Goal: Task Accomplishment & Management: Complete application form

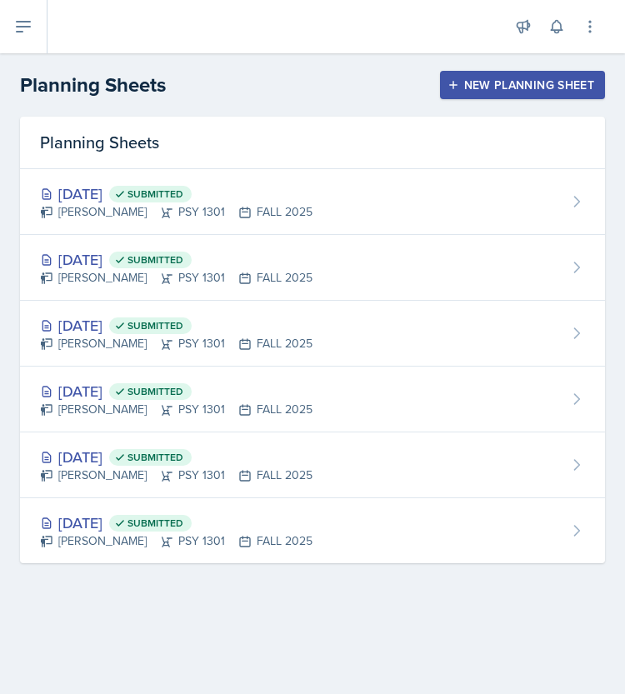
click at [468, 87] on div "New Planning Sheet" at bounding box center [522, 84] width 143 height 13
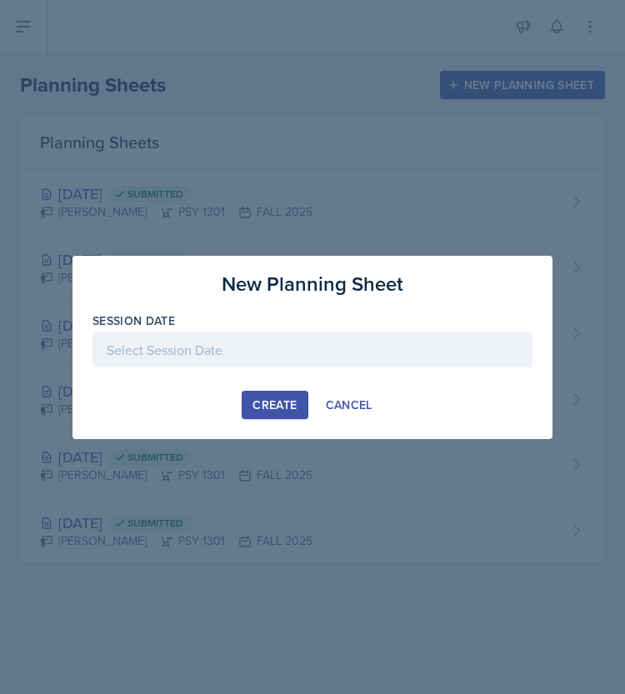
click at [303, 337] on div at bounding box center [312, 349] width 440 height 35
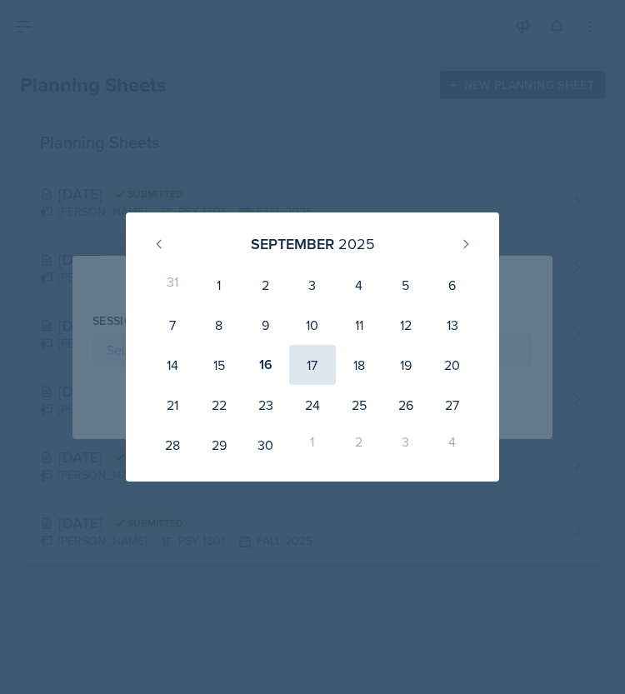
click at [302, 362] on div "17" at bounding box center [312, 365] width 47 height 40
type input "[DATE]"
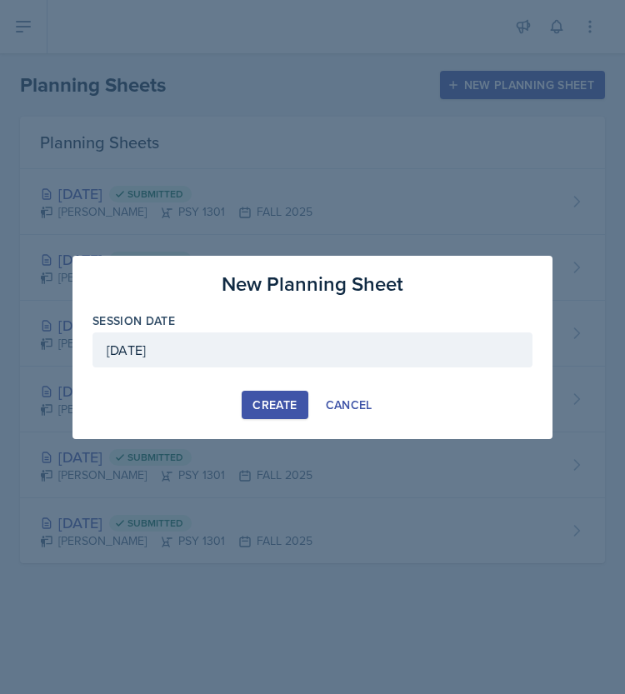
click at [285, 400] on div "Create" at bounding box center [274, 404] width 44 height 13
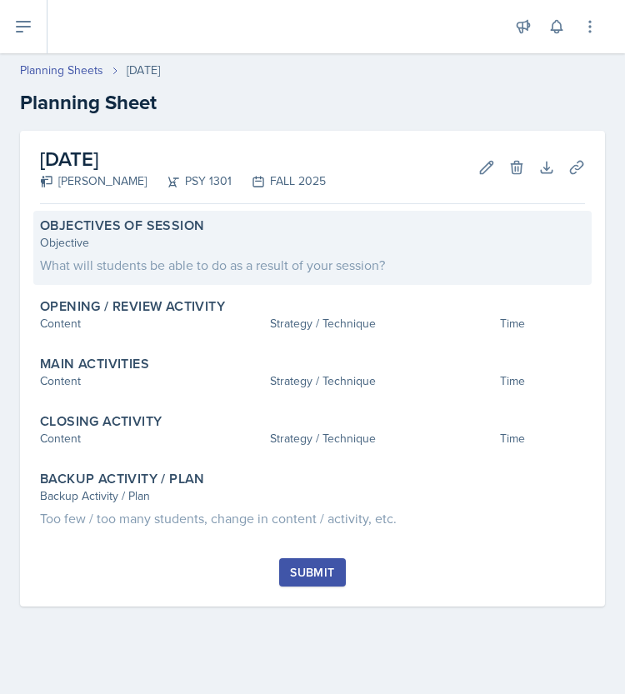
click at [120, 265] on div "What will students be able to do as a result of your session?" at bounding box center [312, 265] width 545 height 20
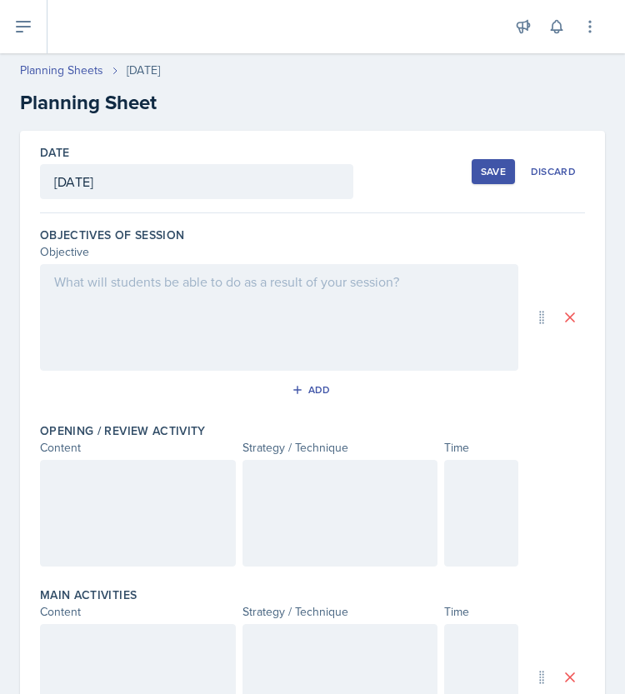
click at [71, 317] on div at bounding box center [279, 317] width 478 height 107
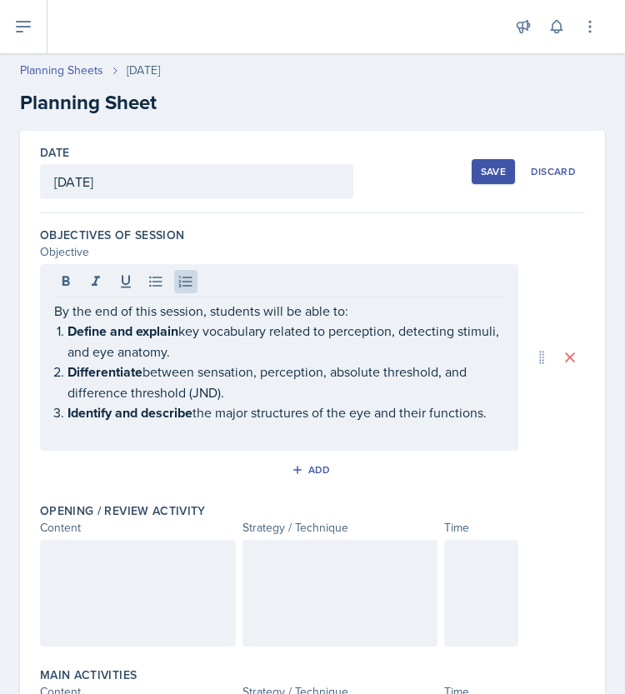
drag, startPoint x: 48, startPoint y: 329, endPoint x: 257, endPoint y: 422, distance: 228.7
click at [257, 422] on div "By the end of this session, students will be able to: Define and explain key vo…" at bounding box center [279, 357] width 478 height 187
drag, startPoint x: 492, startPoint y: 412, endPoint x: 52, endPoint y: 325, distance: 448.4
click at [52, 325] on div "By the end of this session, students will be able to: Define and explain key vo…" at bounding box center [279, 357] width 478 height 187
drag, startPoint x: 52, startPoint y: 326, endPoint x: 68, endPoint y: 329, distance: 16.2
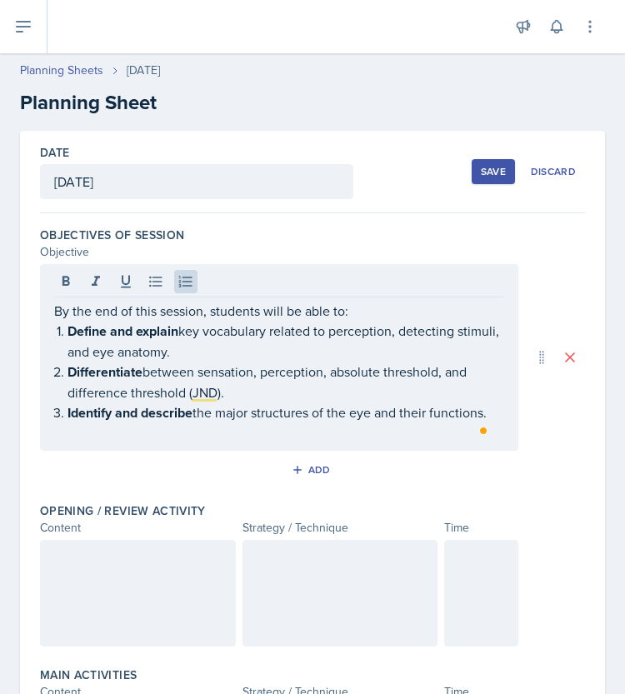
click at [68, 329] on div "By the end of this session, students will be able to: Define and explain key vo…" at bounding box center [279, 357] width 478 height 187
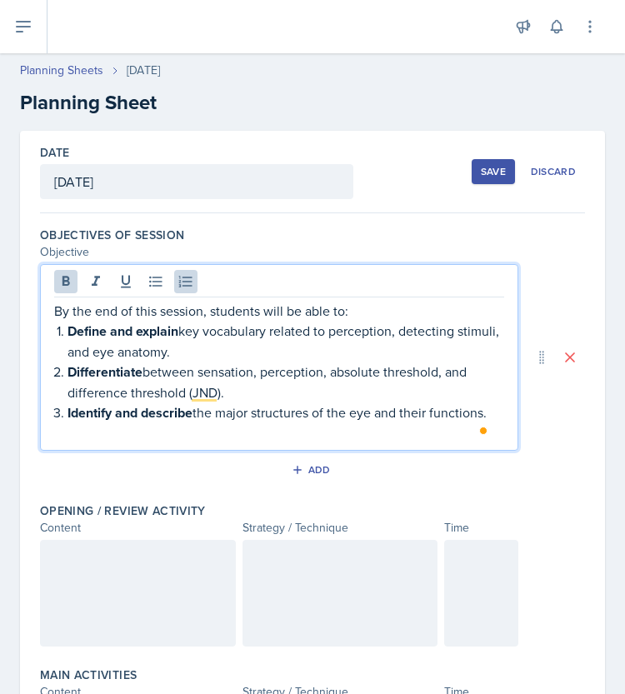
click at [68, 329] on strong "Define and explain" at bounding box center [122, 331] width 111 height 19
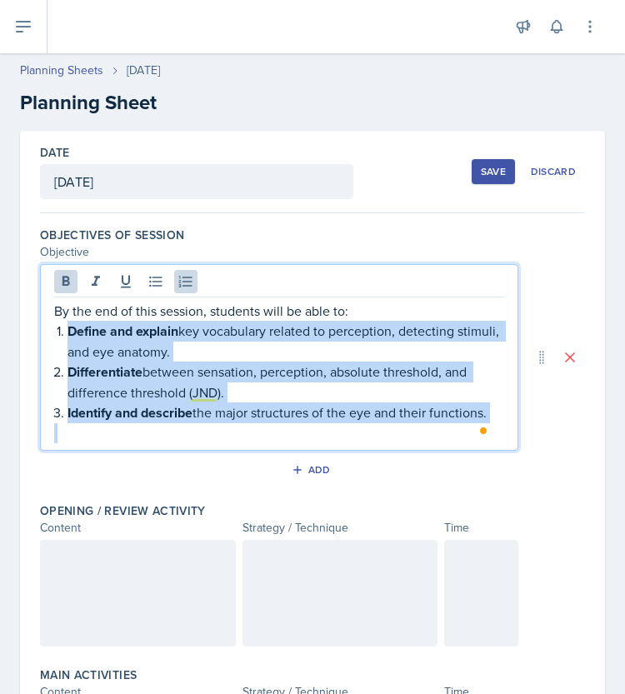
drag, startPoint x: 67, startPoint y: 329, endPoint x: 397, endPoint y: 424, distance: 344.2
click at [397, 424] on div "By the end of this session, students will be able to: Define and explain key vo…" at bounding box center [279, 372] width 450 height 142
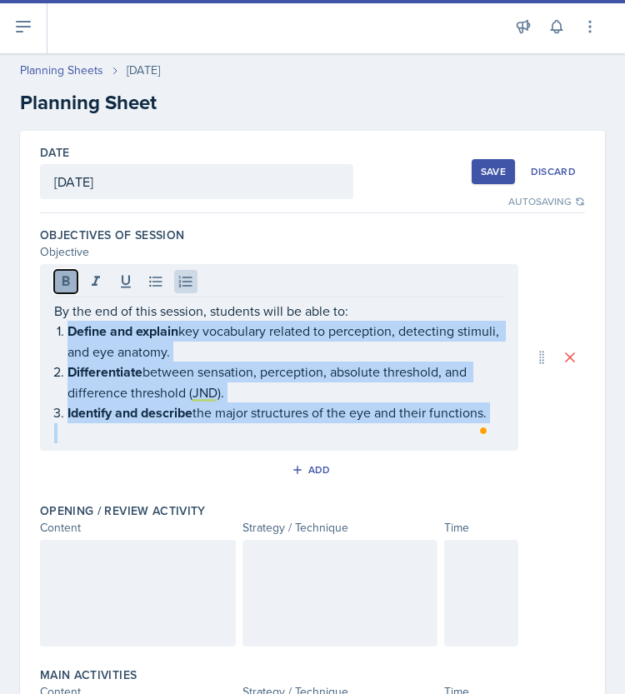
click at [63, 281] on icon at bounding box center [65, 281] width 7 height 10
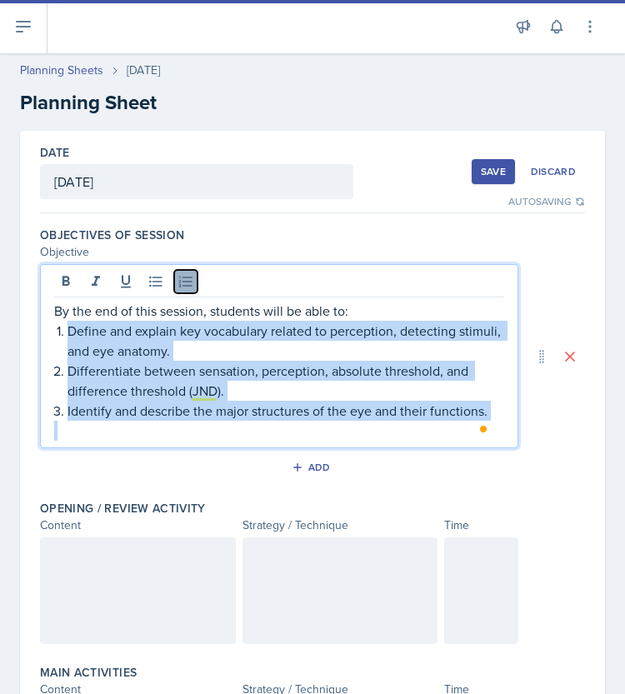
click at [187, 288] on icon at bounding box center [185, 281] width 17 height 17
click at [183, 282] on icon at bounding box center [185, 281] width 17 height 17
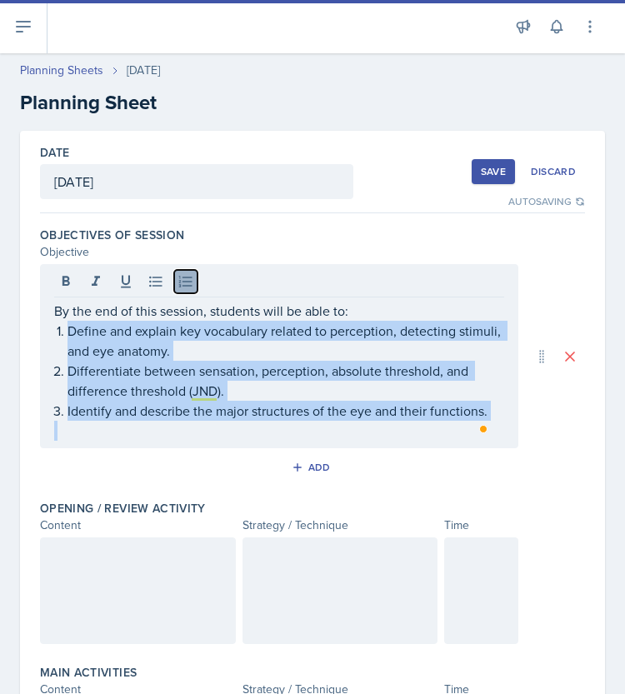
click at [183, 278] on icon at bounding box center [185, 281] width 17 height 17
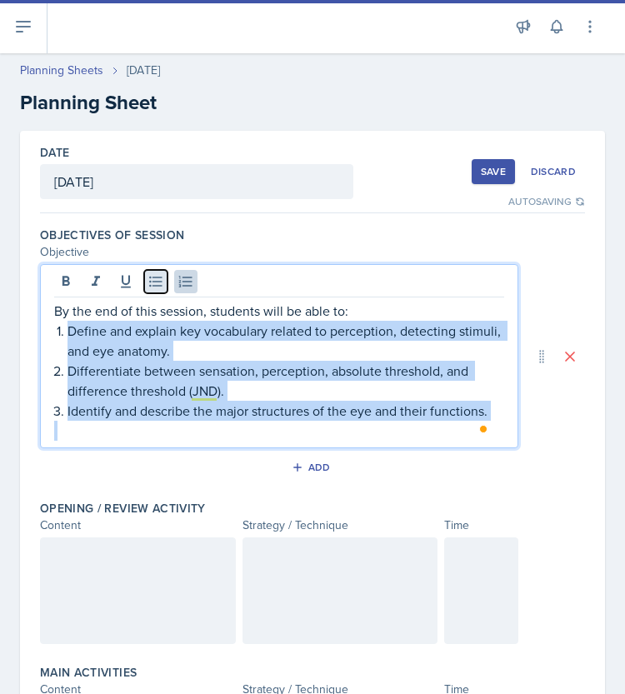
click at [162, 278] on icon at bounding box center [155, 281] width 17 height 17
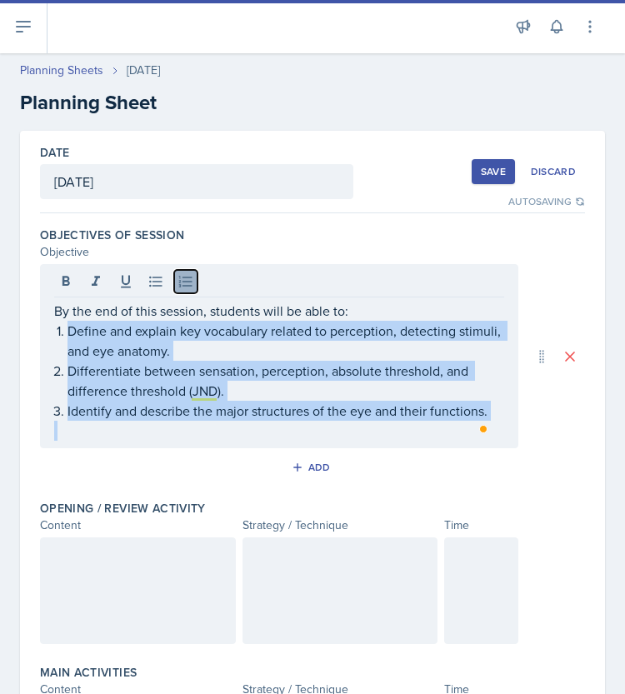
click at [180, 277] on icon at bounding box center [185, 281] width 13 height 11
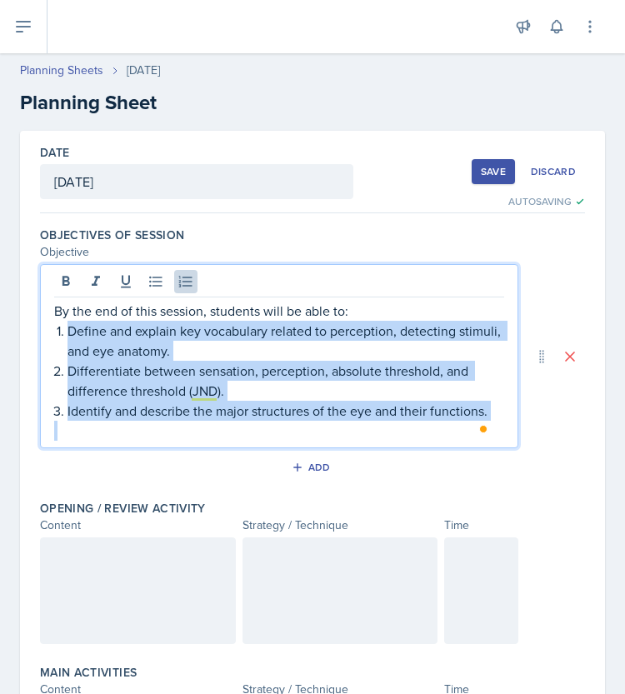
click at [62, 343] on div "By the end of this session, students will be able to: Define and explain key vo…" at bounding box center [279, 371] width 450 height 140
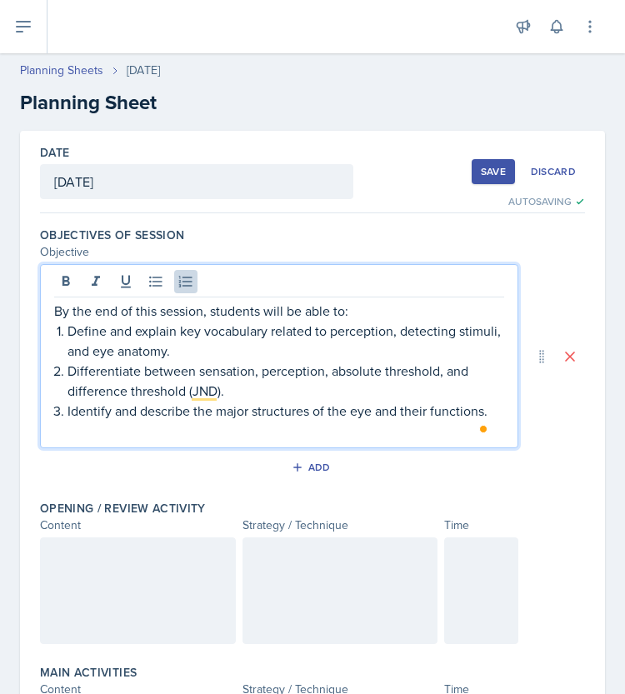
click at [67, 330] on li "Define and explain key vocabulary related to perception, detecting stimuli, and…" at bounding box center [285, 341] width 437 height 40
click at [71, 364] on p "Differentiate between sensation, perception, absolute threshold, and difference…" at bounding box center [285, 381] width 437 height 40
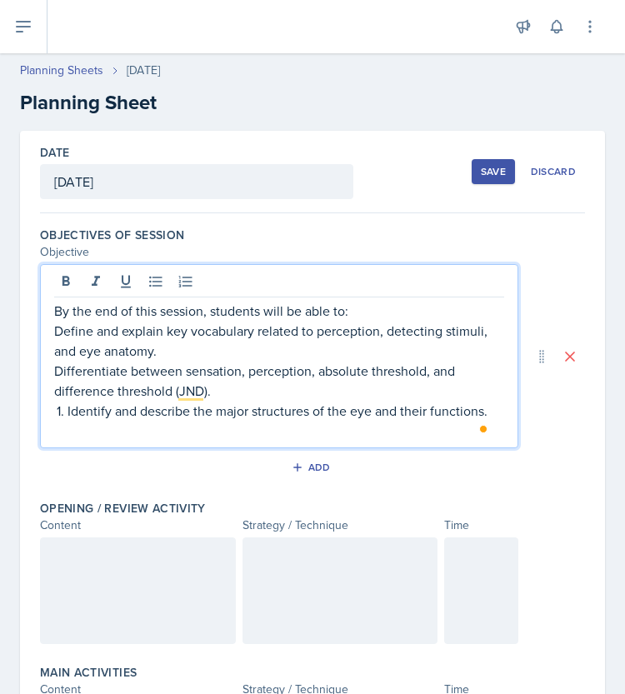
click at [67, 407] on p "Identify and describe the major structures of the eye and their functions." at bounding box center [285, 411] width 437 height 20
click at [55, 377] on p "Differentiate between sensation, perception, absolute threshold, and difference…" at bounding box center [279, 381] width 450 height 40
click at [55, 329] on p "Define and explain key vocabulary related to perception, detecting stimuli, and…" at bounding box center [279, 341] width 450 height 40
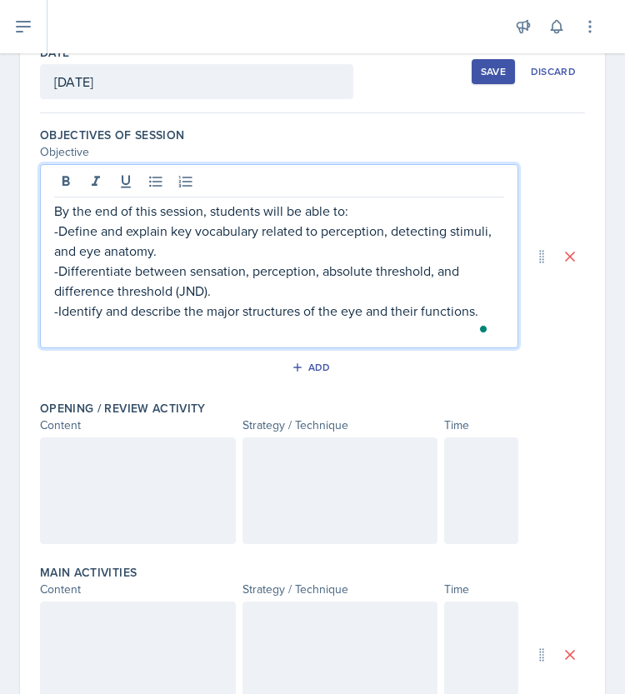
click at [165, 469] on div at bounding box center [138, 490] width 196 height 107
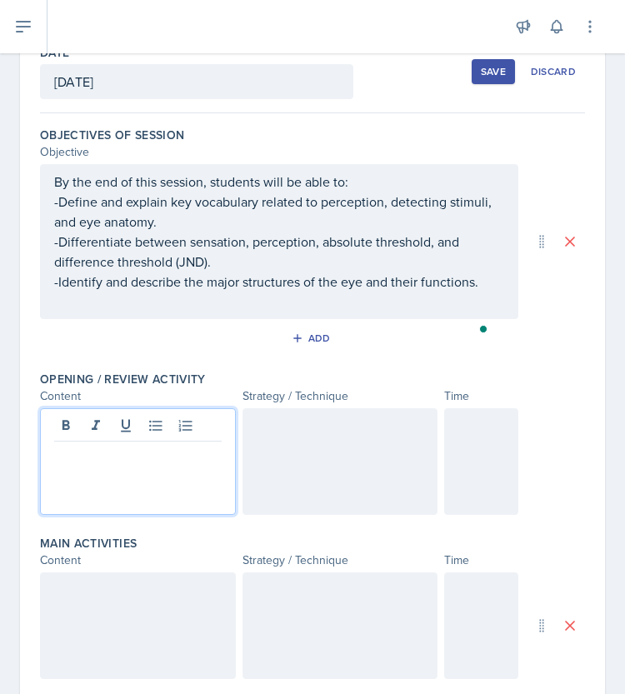
scroll to position [128, 0]
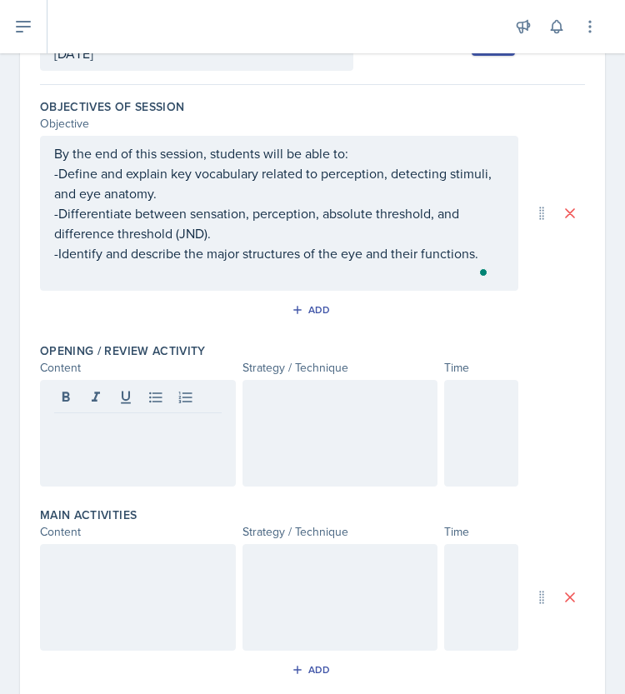
click at [93, 445] on div at bounding box center [138, 433] width 196 height 107
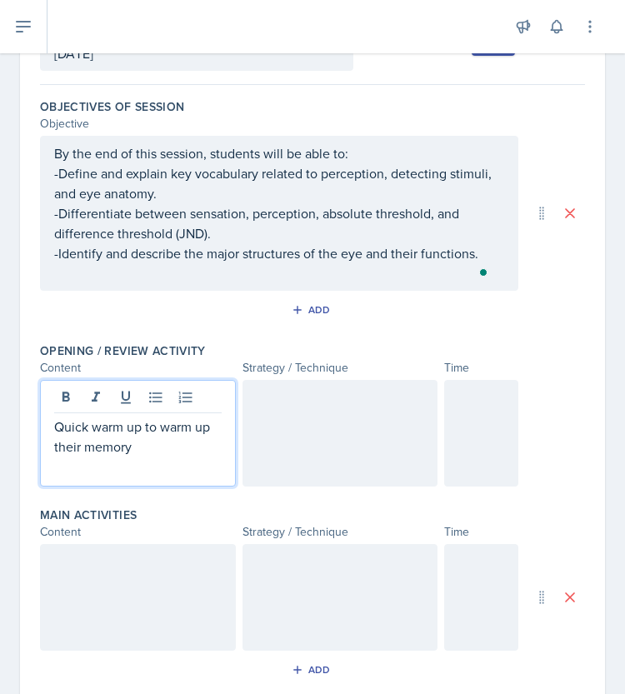
click at [326, 437] on div at bounding box center [340, 433] width 196 height 107
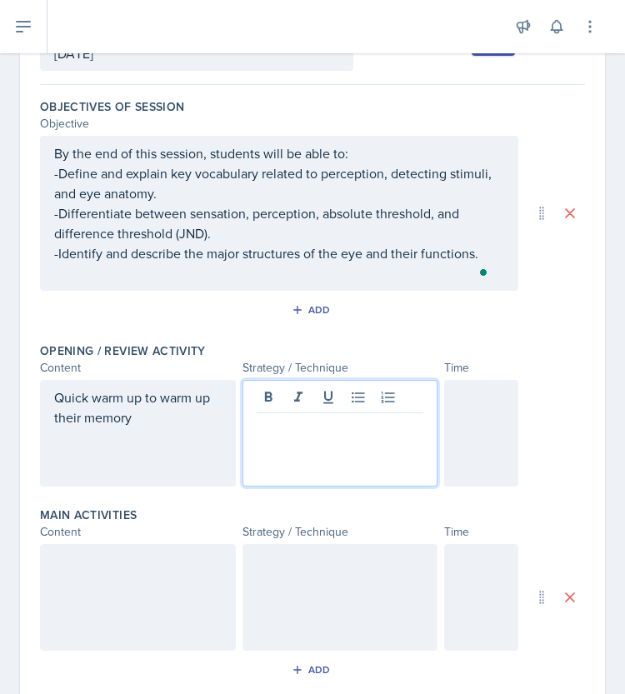
scroll to position [157, 0]
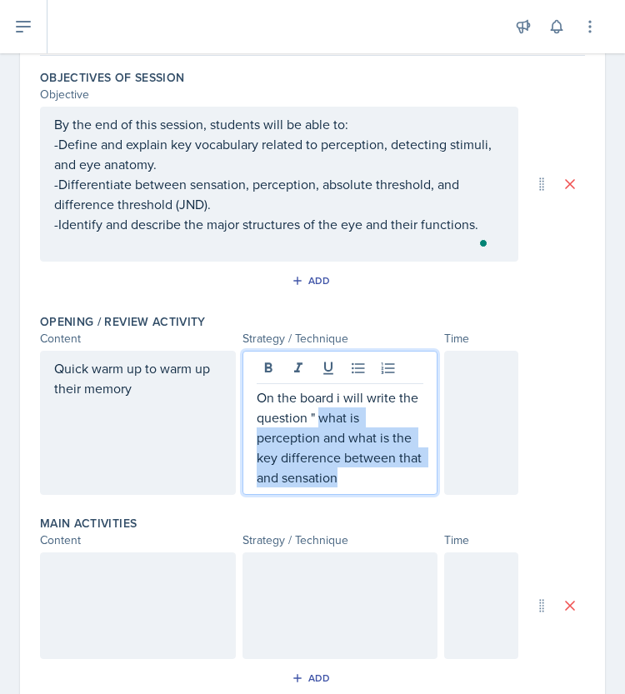
drag, startPoint x: 379, startPoint y: 482, endPoint x: 311, endPoint y: 416, distance: 95.5
click at [311, 416] on p "On the board i will write the question " what is perception and what is the key…" at bounding box center [340, 437] width 167 height 100
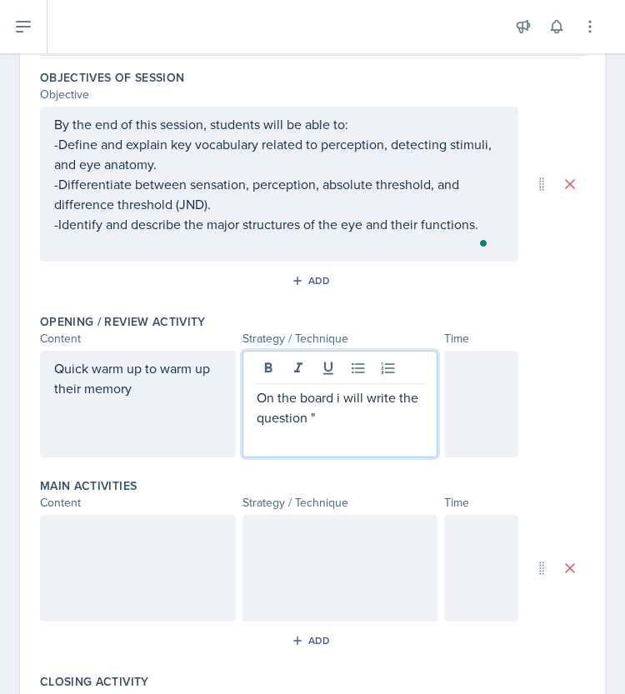
click at [394, 402] on p "On the board i will write the question "" at bounding box center [340, 407] width 167 height 40
click at [299, 420] on p "On the board i will write the question "" at bounding box center [340, 407] width 167 height 40
click at [332, 394] on p "On the board i will write three questions "" at bounding box center [340, 407] width 167 height 40
click at [358, 411] on p "On the board I will write three questions "" at bounding box center [340, 407] width 167 height 40
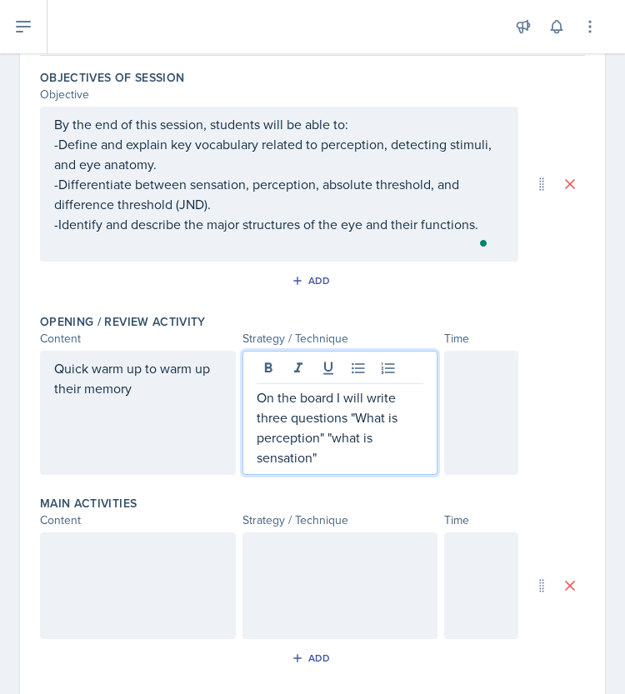
click at [342, 416] on p "On the board I will write three questions "What is perception" "what is sensati…" at bounding box center [340, 427] width 167 height 80
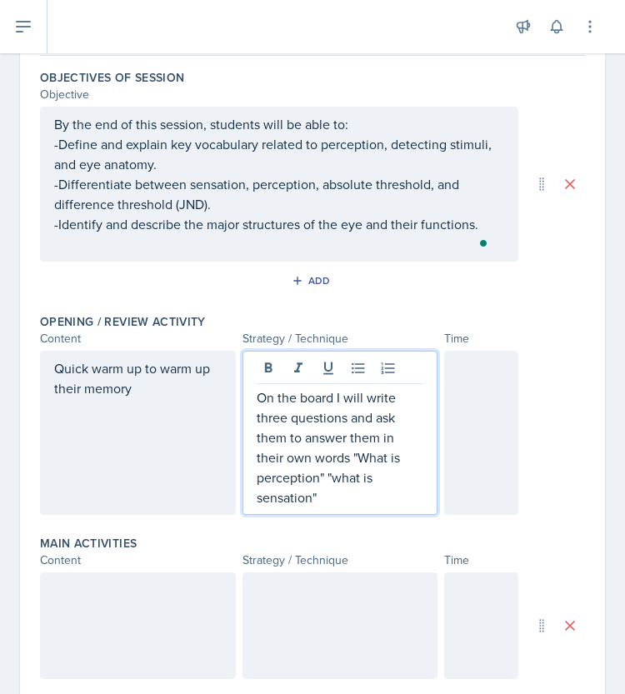
click at [348, 501] on p "On the board I will write three questions and ask them to answer them in their …" at bounding box center [340, 447] width 167 height 120
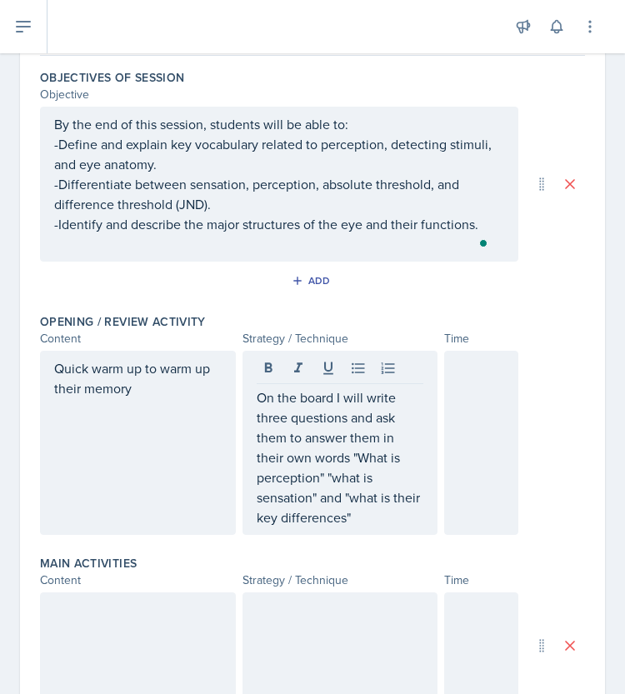
click at [450, 435] on div at bounding box center [481, 443] width 74 height 184
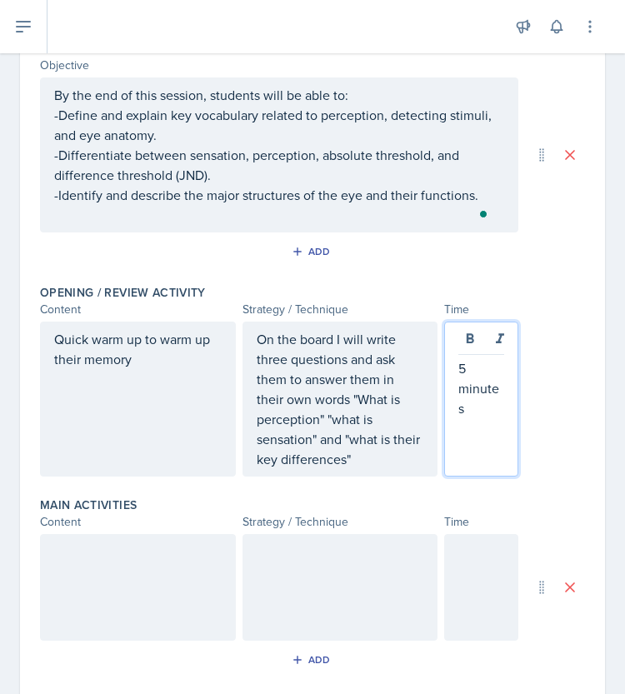
click at [149, 557] on div at bounding box center [138, 587] width 196 height 107
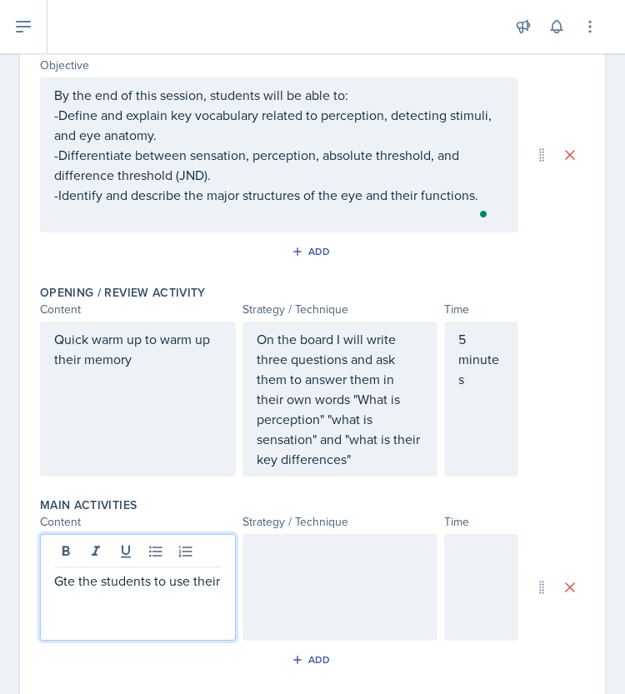
click at [73, 582] on p "Gte the students to use their" at bounding box center [137, 581] width 167 height 20
click at [88, 591] on p "Get the students to use their" at bounding box center [137, 581] width 167 height 20
click at [317, 582] on div at bounding box center [340, 587] width 196 height 107
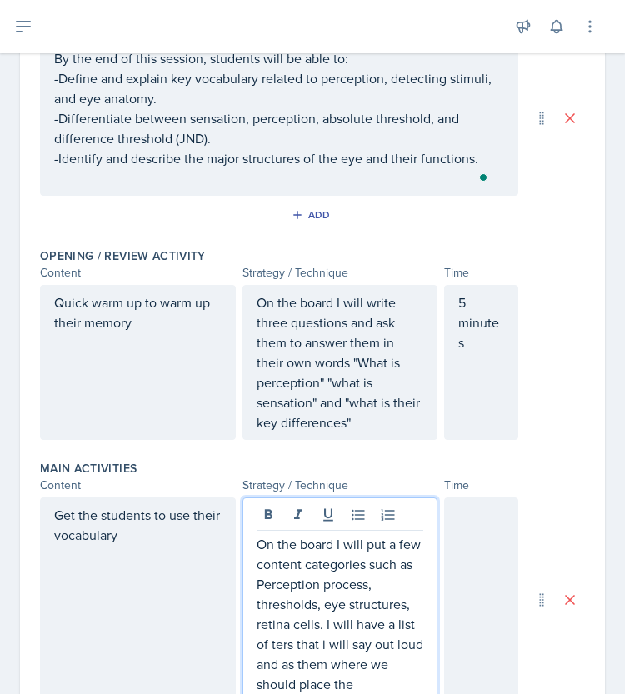
scroll to position [243, 0]
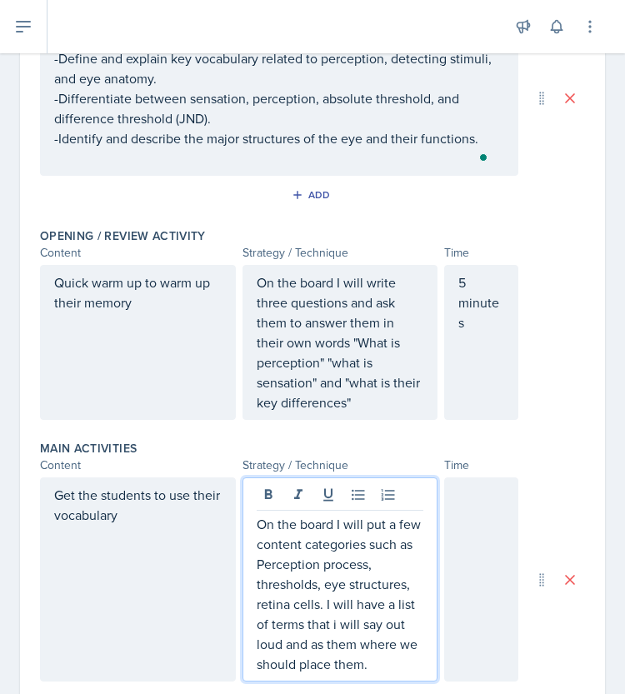
click at [350, 674] on p "On the board I will put a few content categories such as Perception process, th…" at bounding box center [340, 594] width 167 height 160
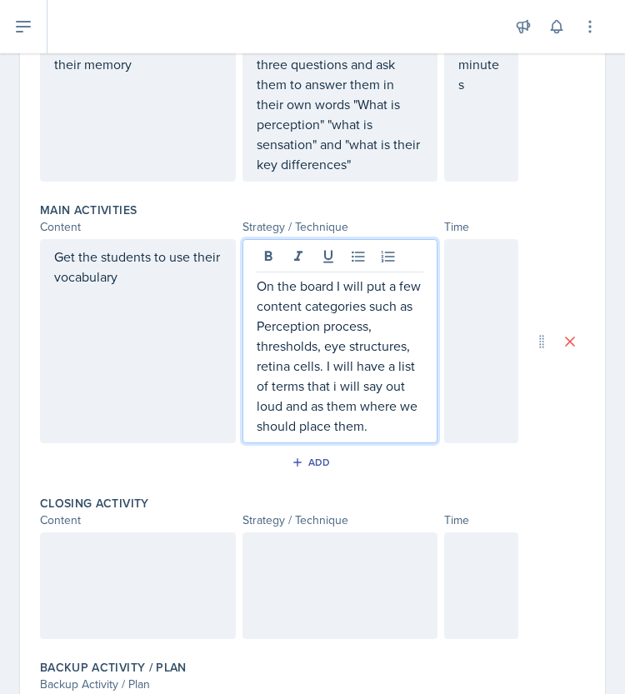
scroll to position [482, 0]
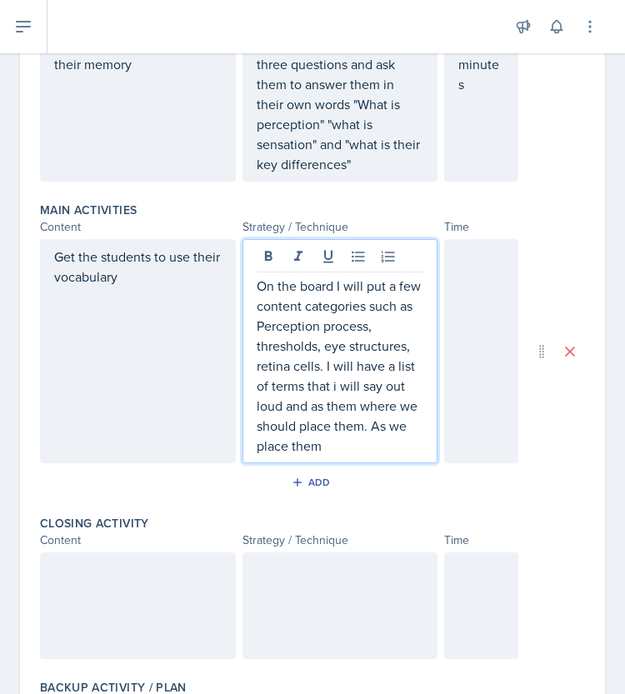
click at [56, 252] on div "Get the students to use their vocabulary" at bounding box center [138, 351] width 196 height 224
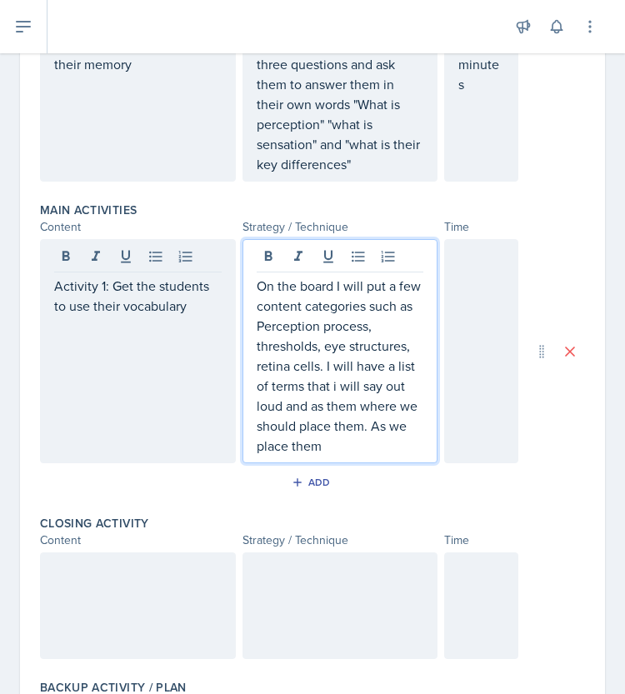
click at [311, 437] on p "On the board I will put a few content categories such as Perception process, th…" at bounding box center [340, 366] width 167 height 180
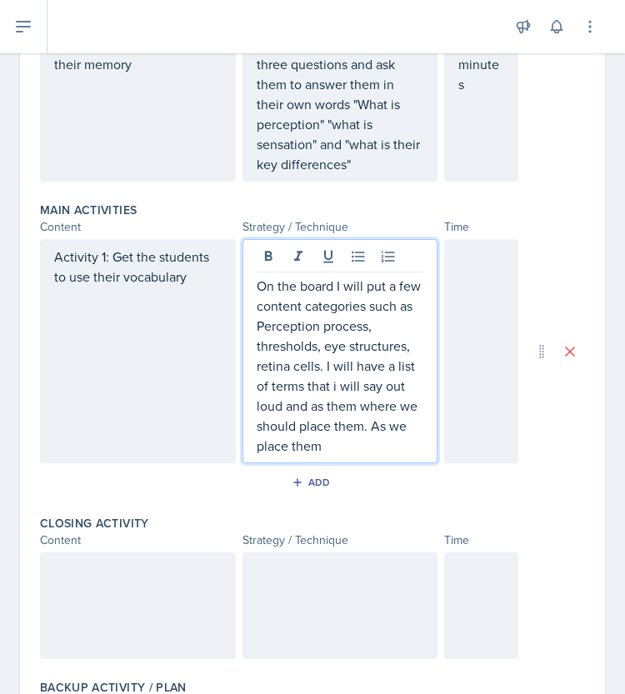
click at [335, 456] on p "On the board I will put a few content categories such as Perception process, th…" at bounding box center [340, 366] width 167 height 180
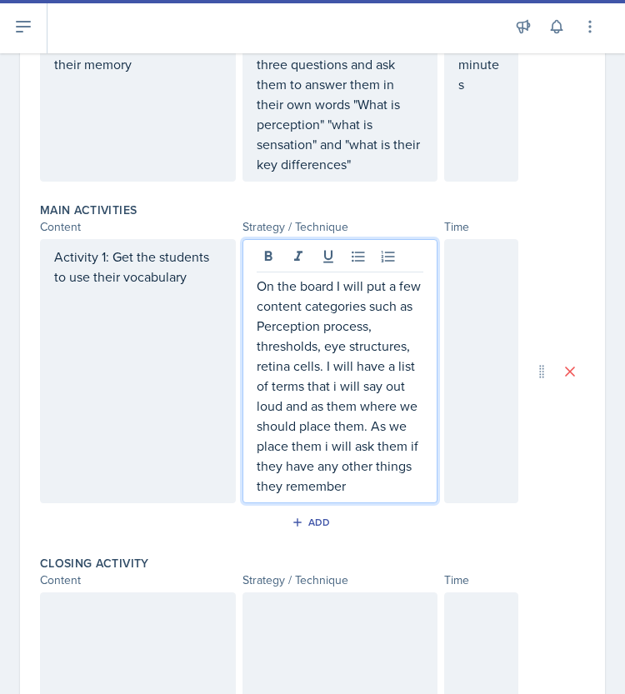
click at [287, 465] on p "On the board I will put a few content categories such as Perception process, th…" at bounding box center [340, 386] width 167 height 220
click at [333, 496] on p "On the board I will put a few content categories such as Perception process, th…" at bounding box center [340, 386] width 167 height 220
drag, startPoint x: 333, startPoint y: 508, endPoint x: 320, endPoint y: 439, distance: 70.4
click at [320, 439] on p "On the board I will put a few content categories such as Perception process, th…" at bounding box center [340, 386] width 167 height 220
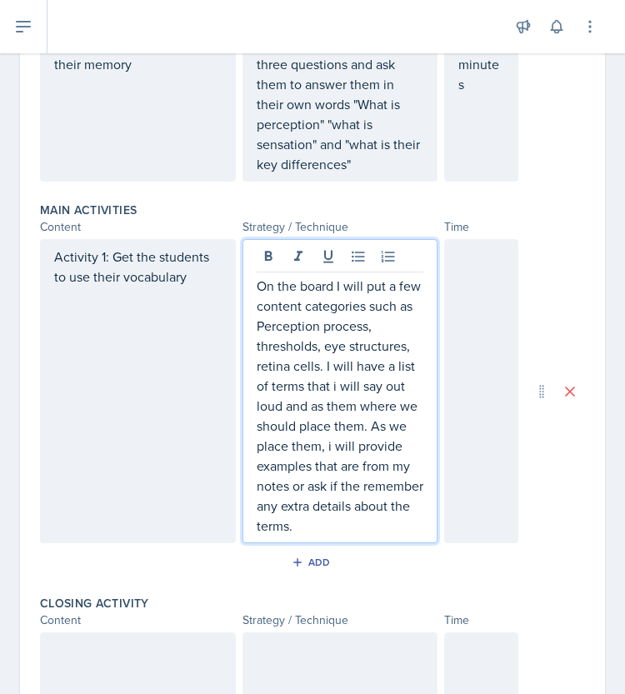
click at [289, 463] on p "On the board I will put a few content categories such as Perception process, th…" at bounding box center [340, 406] width 167 height 260
click at [488, 319] on div at bounding box center [481, 391] width 74 height 304
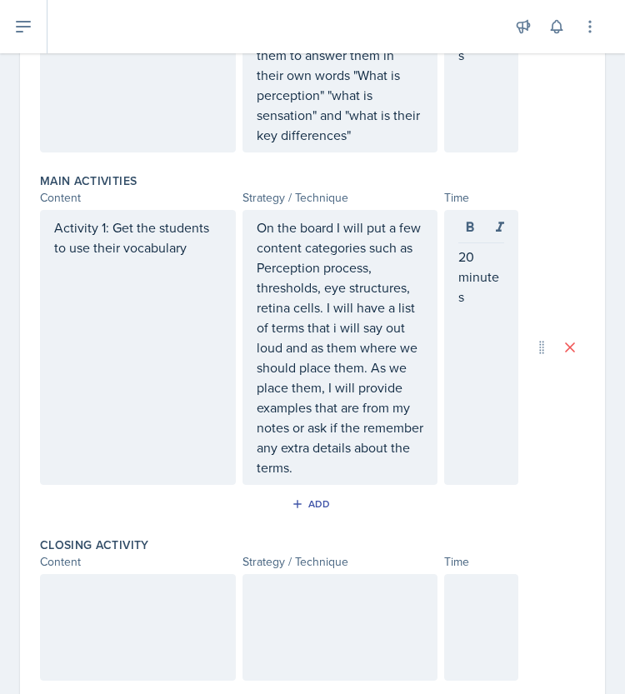
click at [445, 254] on div "20 minutes" at bounding box center [481, 347] width 74 height 275
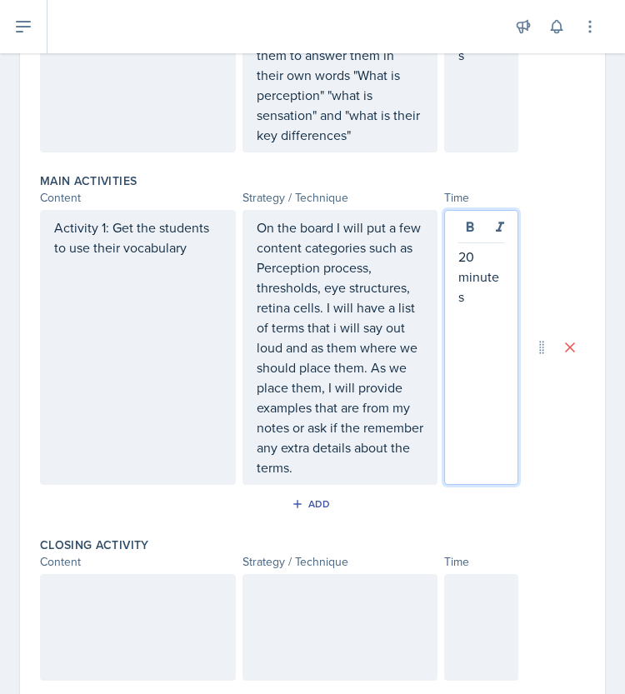
click at [458, 254] on p "20 minutes" at bounding box center [481, 277] width 46 height 60
click at [110, 269] on div "Activity 1: Get the students to use their vocabulary" at bounding box center [138, 347] width 196 height 275
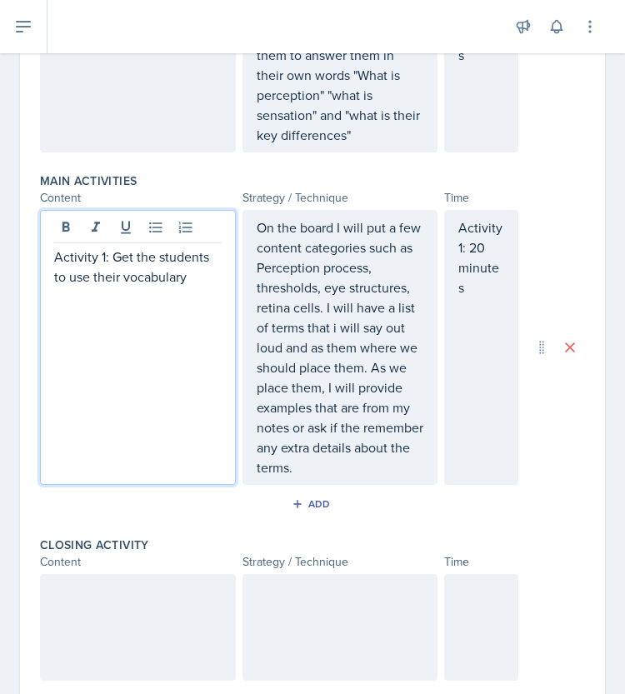
scroll to position [540, 0]
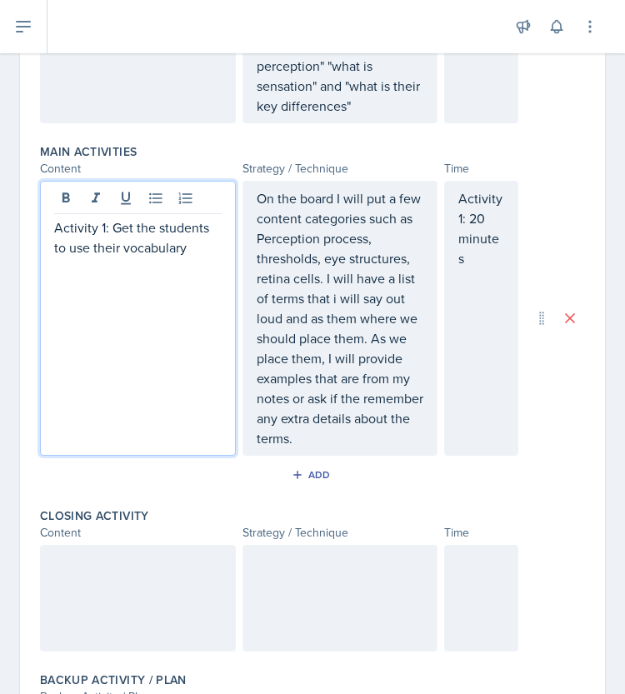
click at [192, 255] on div "Activity 1: Get the students to use their vocabulary" at bounding box center [138, 318] width 196 height 275
click at [306, 482] on div "Add" at bounding box center [313, 474] width 36 height 13
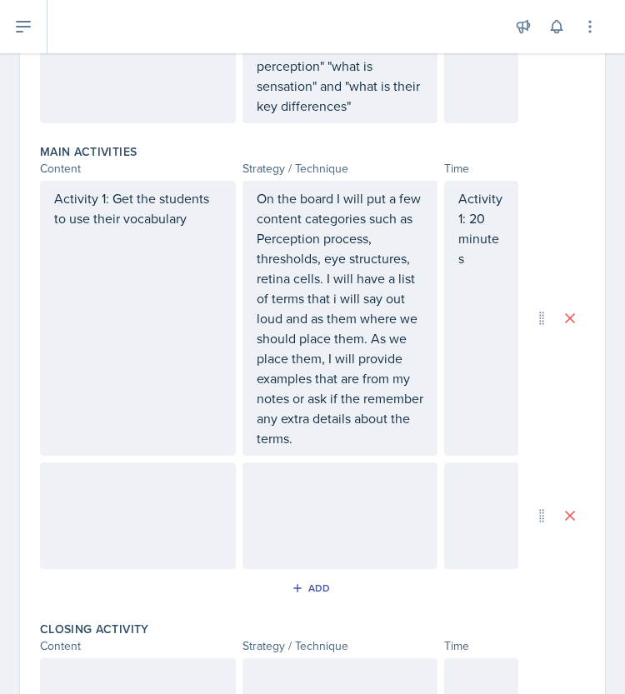
click at [166, 502] on div at bounding box center [138, 515] width 196 height 107
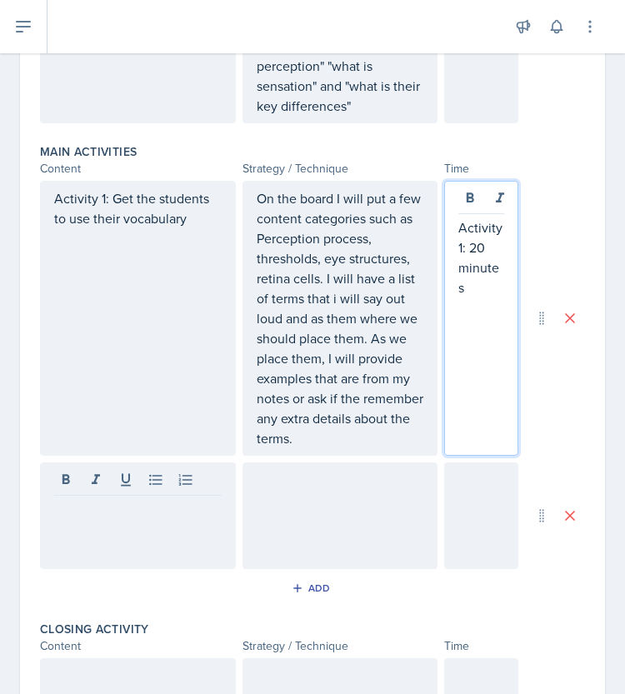
scroll to position [568, 0]
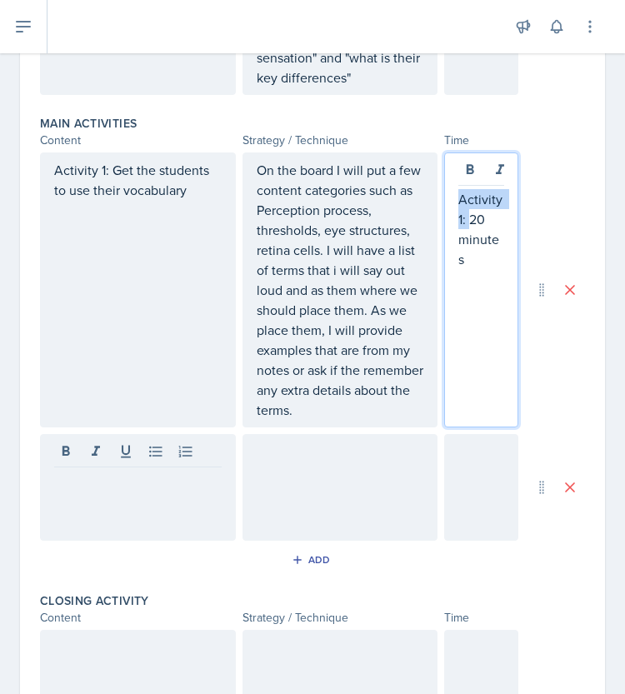
drag, startPoint x: 458, startPoint y: 213, endPoint x: 447, endPoint y: 201, distance: 17.1
click at [447, 201] on div "Activity 1: 20 minutes" at bounding box center [481, 289] width 74 height 275
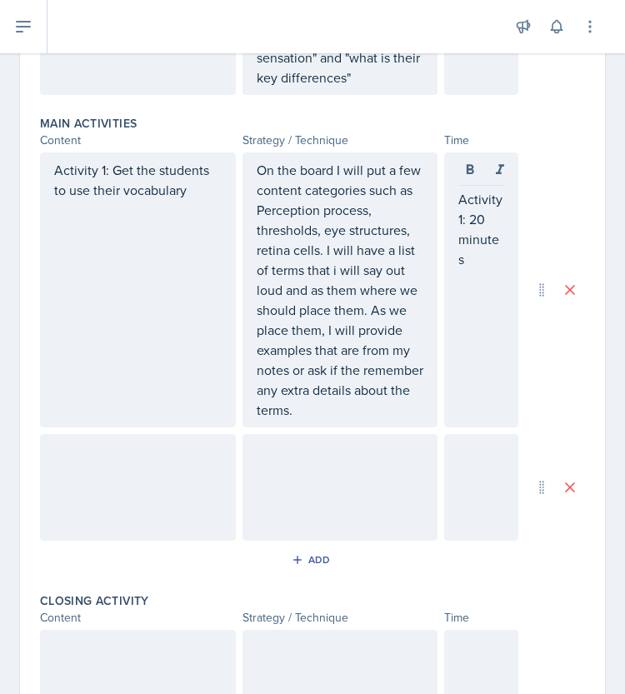
click at [151, 503] on div at bounding box center [138, 487] width 196 height 107
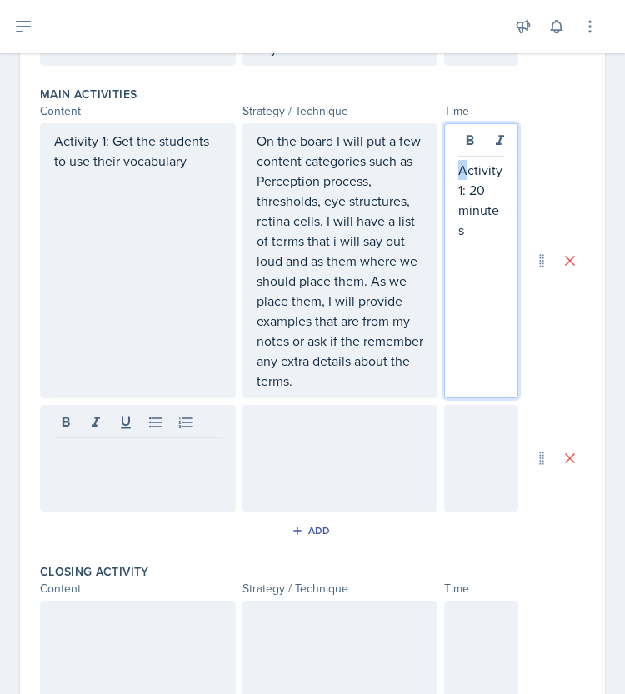
drag, startPoint x: 456, startPoint y: 155, endPoint x: 444, endPoint y: 161, distance: 13.0
click at [444, 161] on div "Activity 1: 20 minutes" at bounding box center [481, 260] width 74 height 275
click at [458, 186] on p "Activity 1: 20 minutes" at bounding box center [481, 200] width 46 height 80
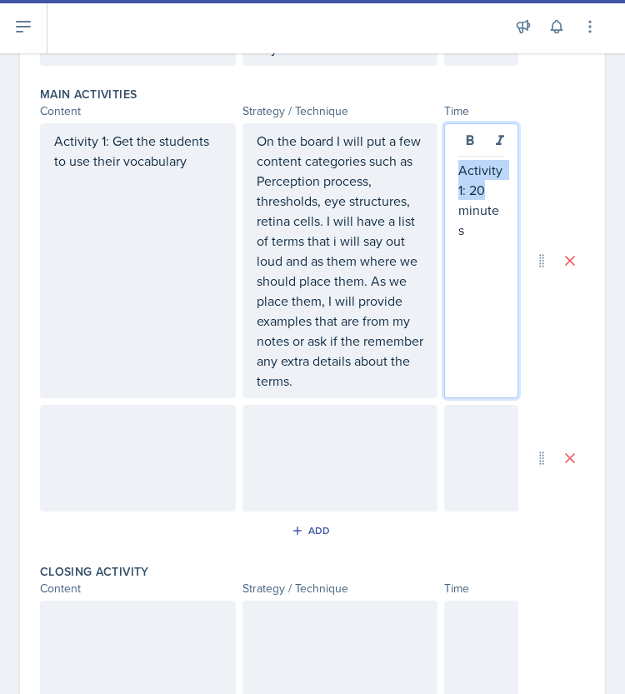
drag, startPoint x: 457, startPoint y: 187, endPoint x: 447, endPoint y: 173, distance: 17.2
click at [458, 173] on p "Activity 1: 20 minutes" at bounding box center [481, 200] width 46 height 80
click at [458, 191] on p "Activity 1: 20 minutes" at bounding box center [481, 200] width 46 height 80
drag, startPoint x: 456, startPoint y: 191, endPoint x: 448, endPoint y: 175, distance: 17.5
click at [458, 175] on p "Activity 1: 20 minutes" at bounding box center [481, 200] width 46 height 80
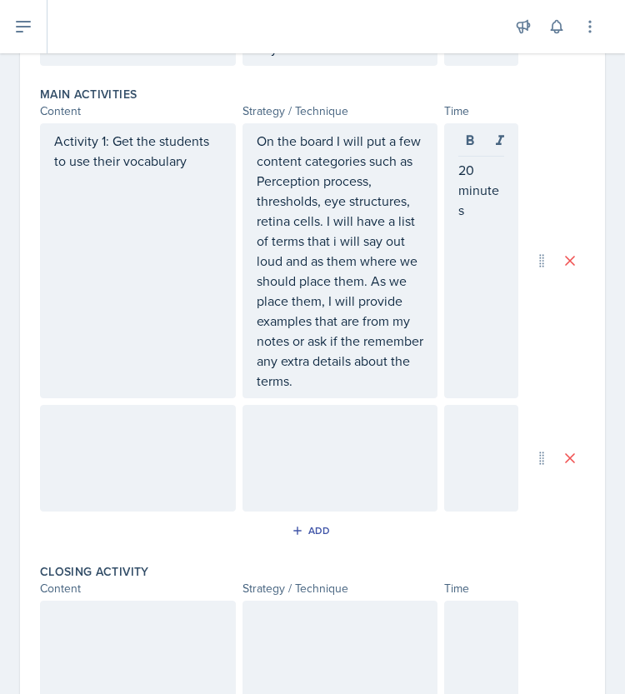
click at [181, 474] on div at bounding box center [138, 458] width 196 height 107
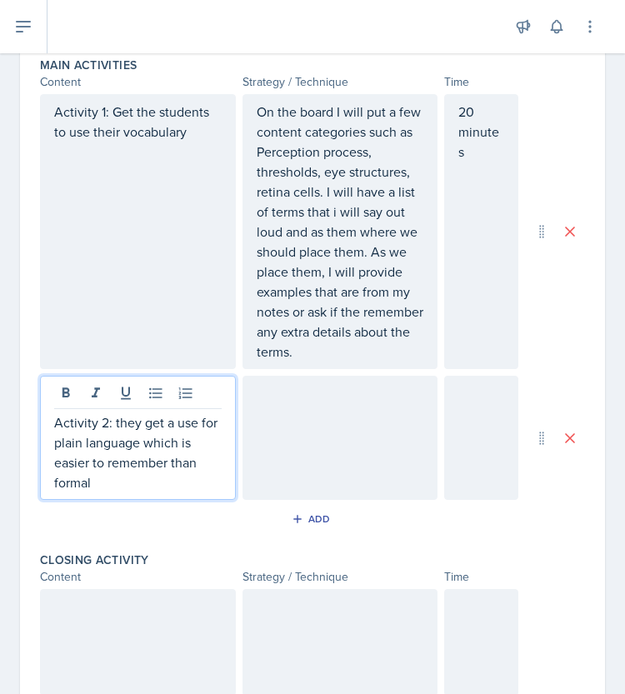
click at [317, 465] on div at bounding box center [340, 438] width 196 height 124
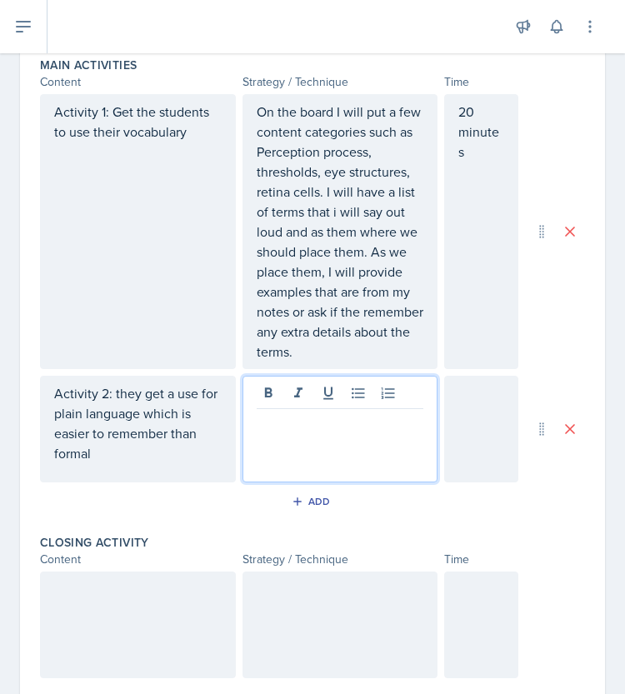
scroll to position [655, 0]
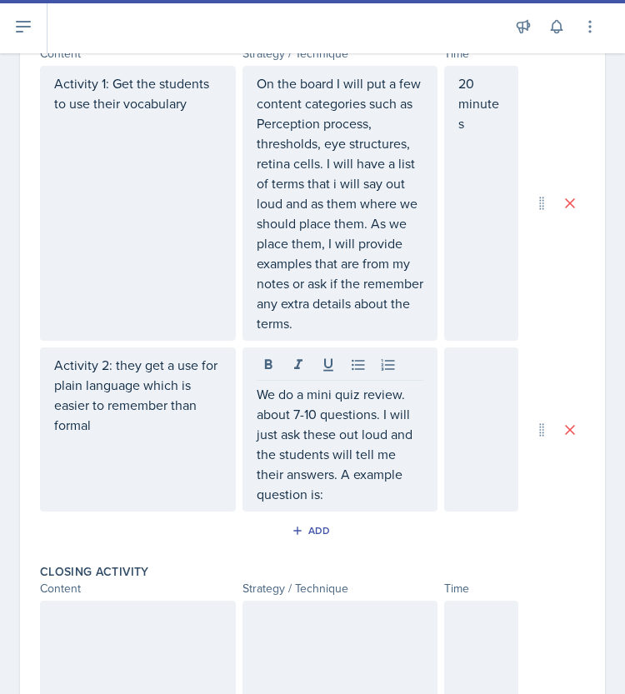
click at [357, 512] on div "We do a mini quiz review. about 7-10 questions. I will just ask these out loud …" at bounding box center [340, 429] width 196 height 164
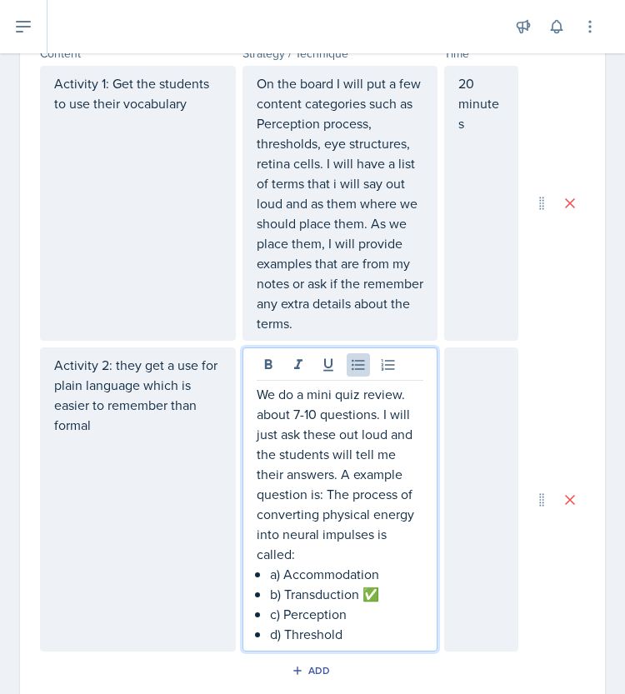
click at [372, 604] on p "b) Transduction ✅" at bounding box center [347, 594] width 154 height 20
click at [260, 597] on div "We do a mini quiz review. about 7-10 questions. I will just ask these out loud …" at bounding box center [340, 514] width 167 height 260
click at [262, 612] on div "We do a mini quiz review. about 7-10 questions. I will just ask these out loud …" at bounding box center [340, 514] width 167 height 260
click at [270, 624] on p "c) Perception" at bounding box center [347, 614] width 154 height 20
click at [262, 644] on div "We do a mini quiz review. about 7-10 questions. I will just ask these out loud …" at bounding box center [340, 514] width 167 height 260
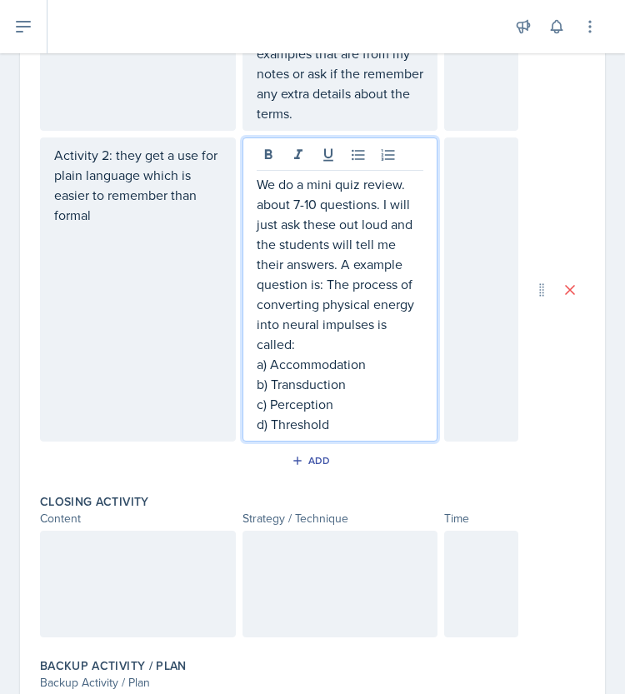
scroll to position [867, 0]
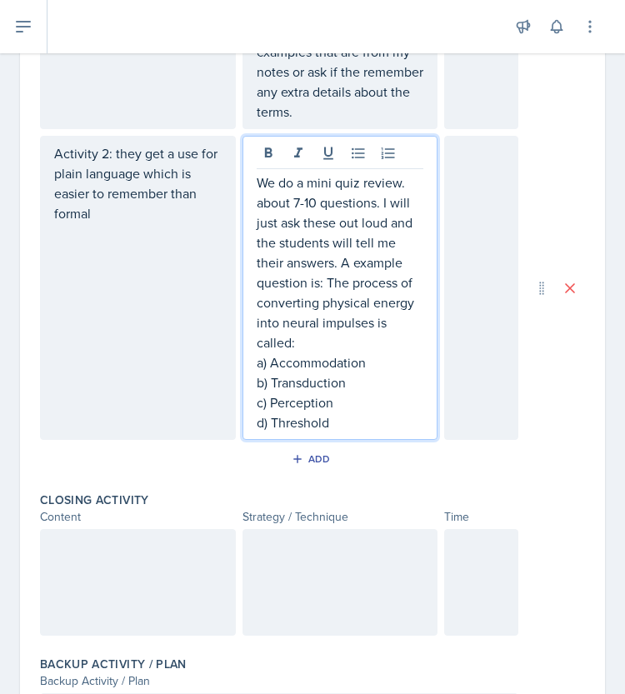
click at [473, 389] on div at bounding box center [481, 288] width 74 height 304
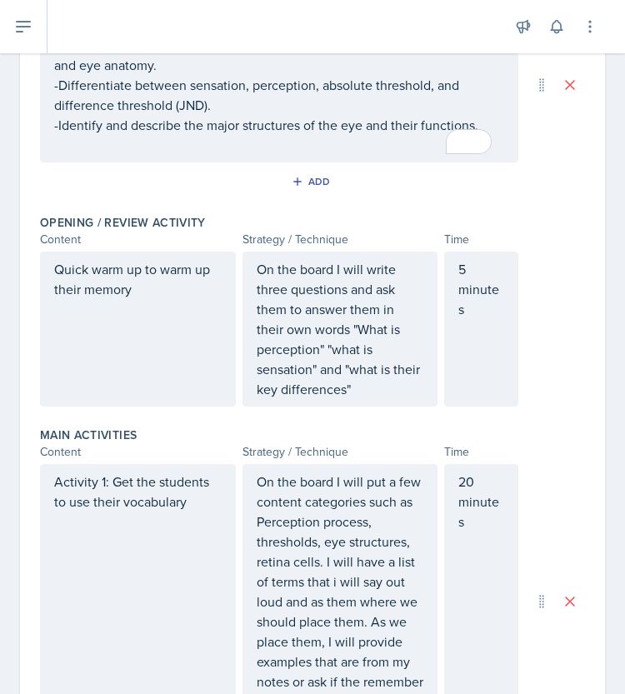
scroll to position [225, 0]
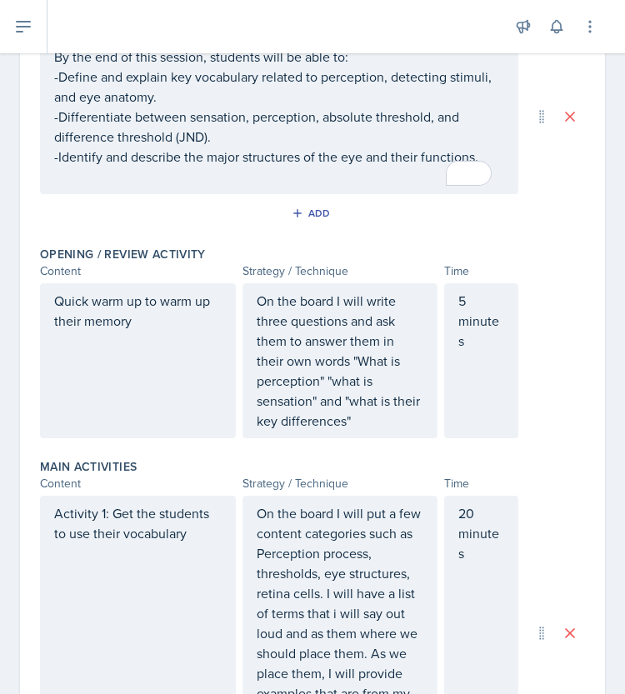
click at [462, 311] on p "5 minutes" at bounding box center [481, 321] width 46 height 60
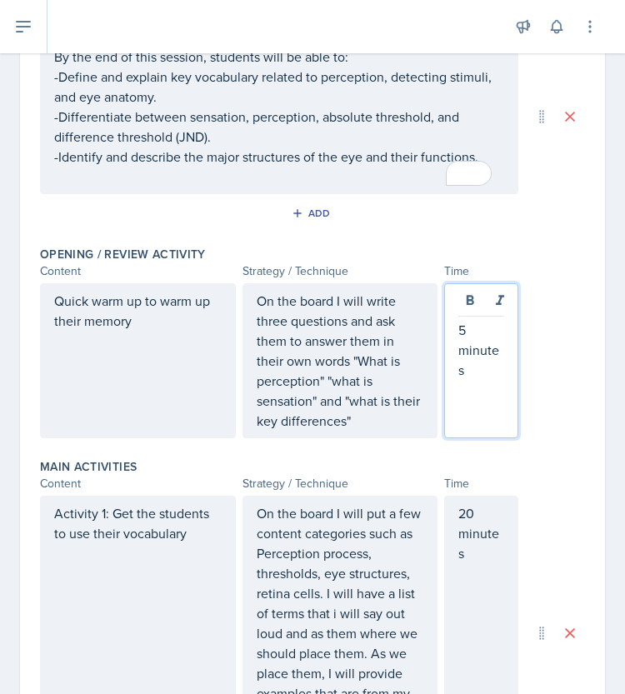
scroll to position [254, 0]
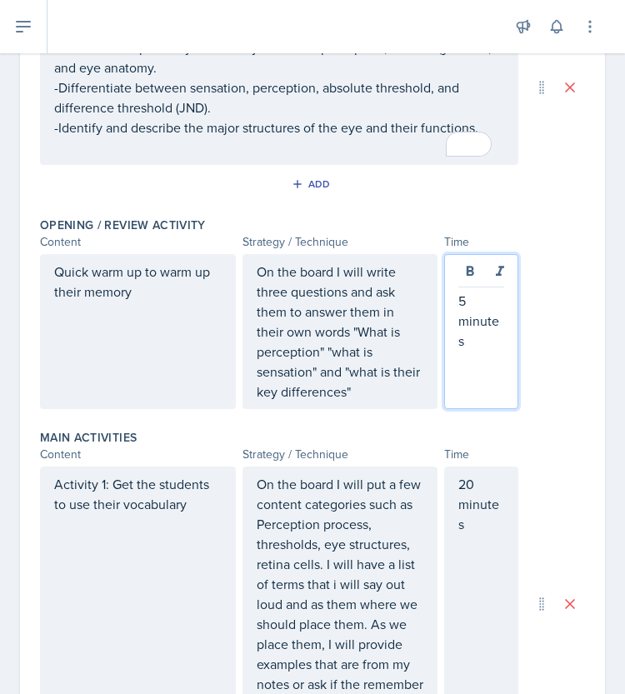
click at [463, 294] on p "5 minutes" at bounding box center [481, 321] width 46 height 60
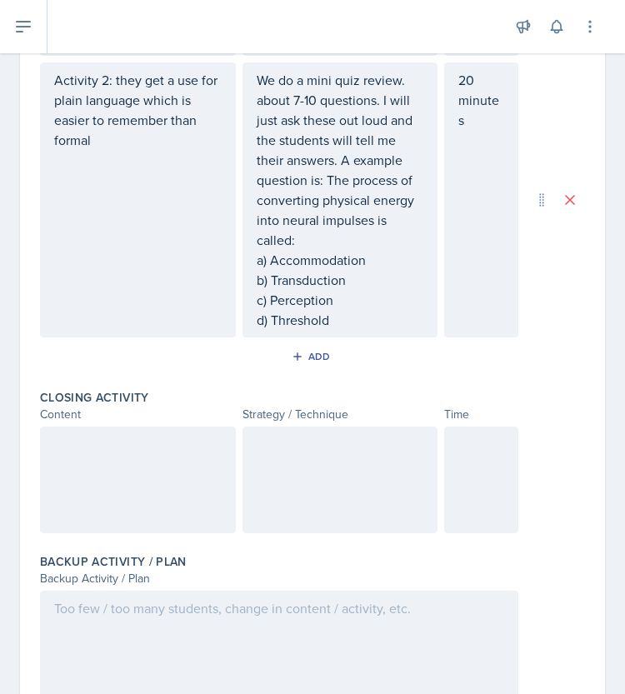
scroll to position [1025, 0]
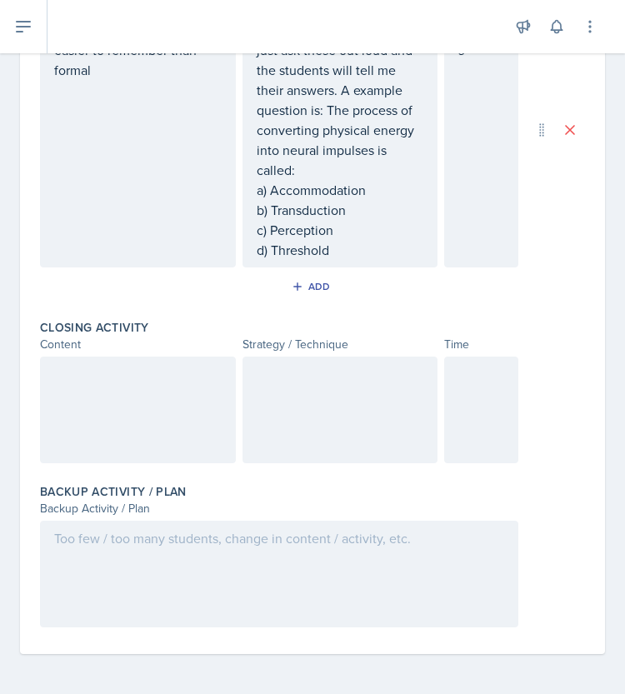
click at [124, 371] on div at bounding box center [138, 410] width 196 height 107
click at [145, 422] on div at bounding box center [138, 410] width 196 height 107
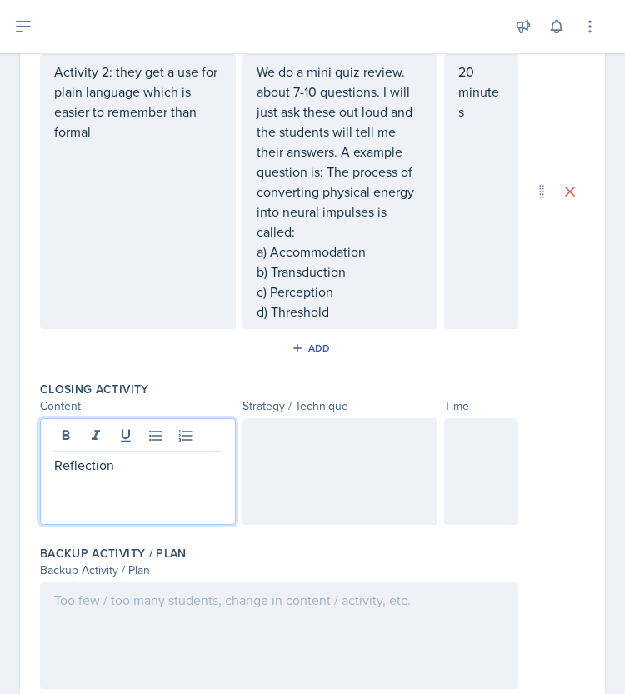
scroll to position [970, 0]
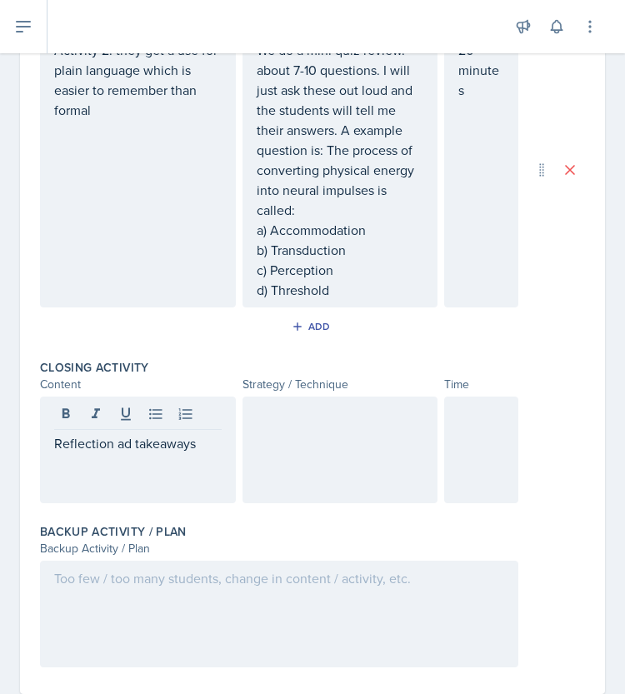
click at [255, 464] on div at bounding box center [340, 450] width 196 height 107
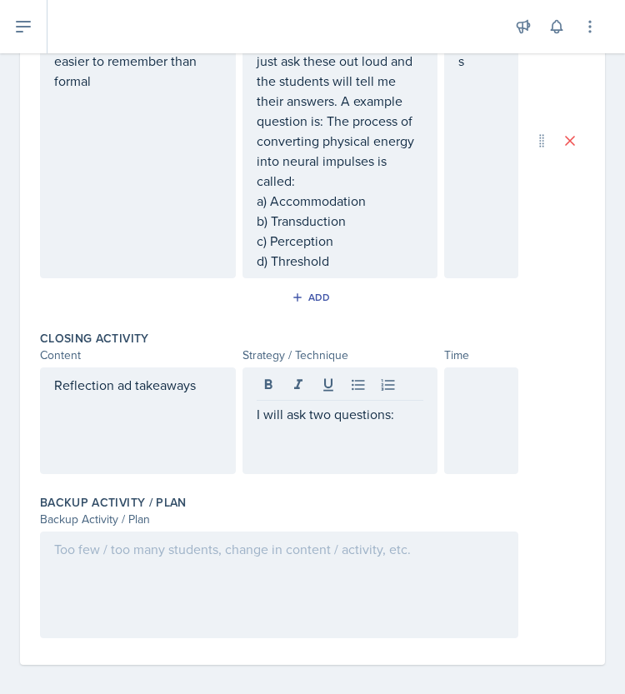
click at [402, 447] on div "I will ask two questions:" at bounding box center [340, 420] width 196 height 107
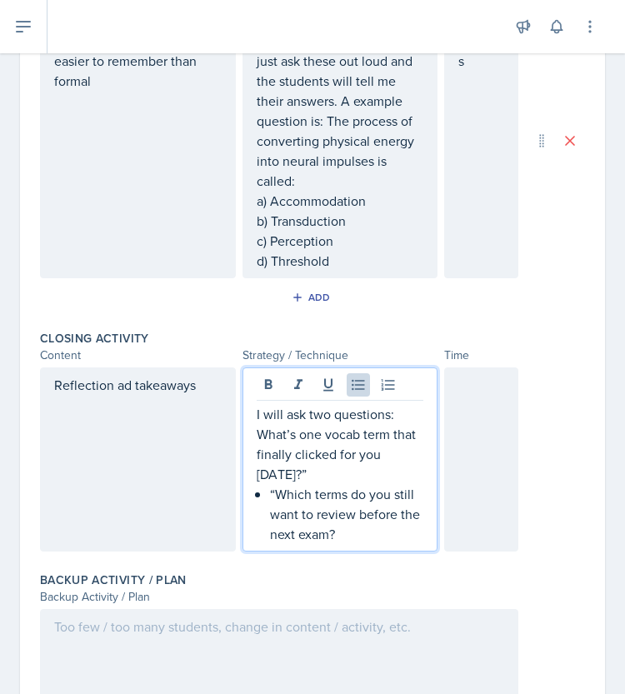
click at [260, 511] on div "I will ask two questions: What’s one vocab term that finally clicked for you to…" at bounding box center [340, 474] width 167 height 140
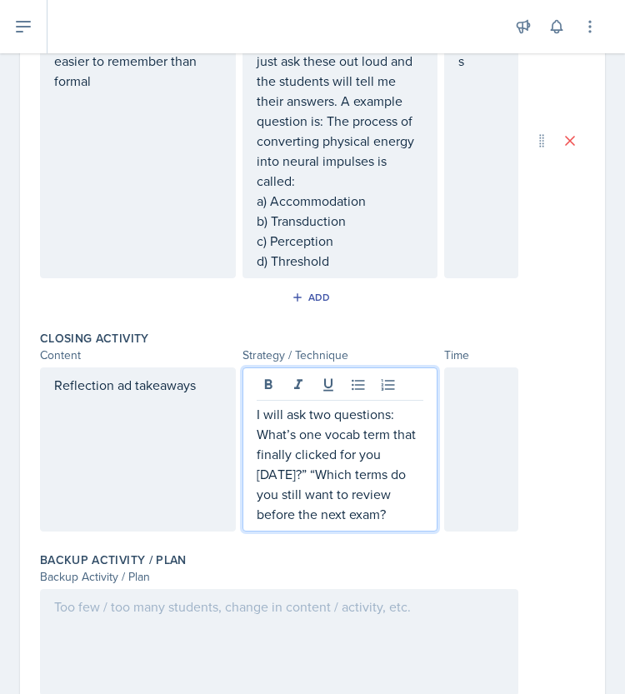
click at [249, 449] on div "I will ask two questions: What’s one vocab term that finally clicked for you to…" at bounding box center [340, 449] width 196 height 164
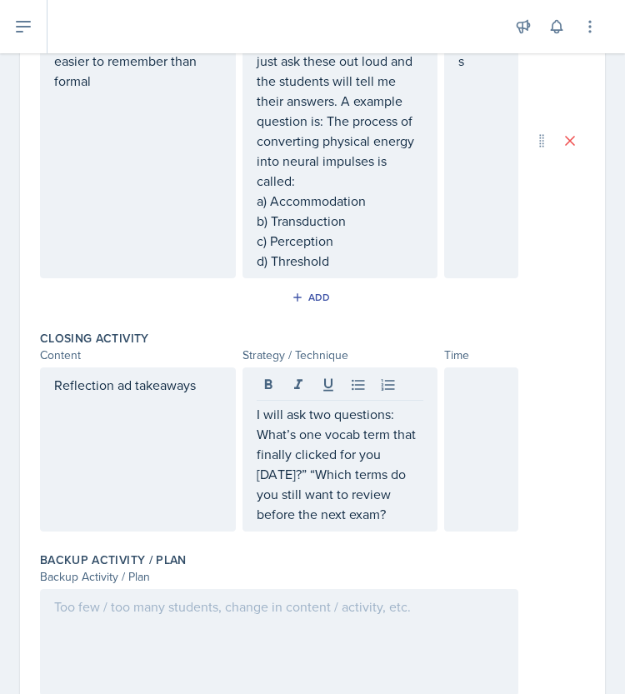
click at [249, 449] on div "I will ask two questions: What’s one vocab term that finally clicked for you to…" at bounding box center [340, 449] width 196 height 164
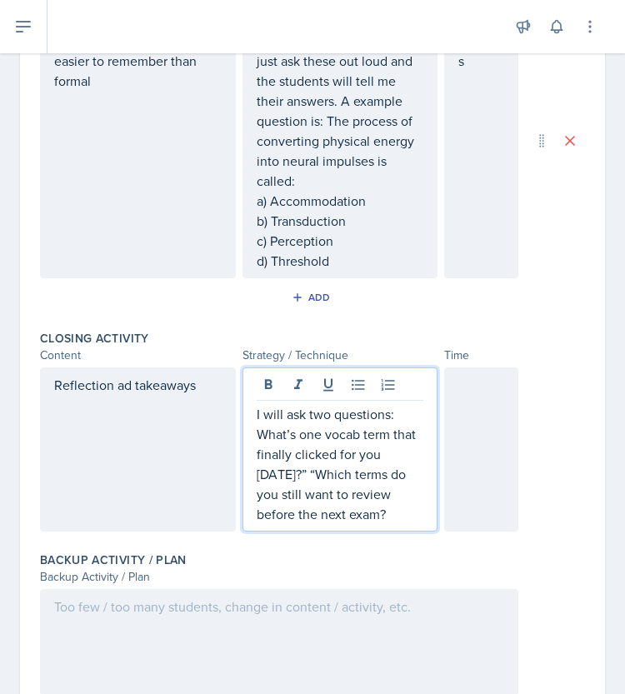
click at [249, 449] on div "I will ask two questions: What’s one vocab term that finally clicked for you to…" at bounding box center [340, 449] width 196 height 164
click at [257, 447] on p "I will ask two questions: What’s one vocab term that finally clicked for you to…" at bounding box center [340, 464] width 167 height 120
drag, startPoint x: 275, startPoint y: 470, endPoint x: 355, endPoint y: 472, distance: 80.0
click at [355, 472] on p "I will ask two questions: "What’s one vocab term that finally clicked for you t…" at bounding box center [340, 464] width 167 height 120
click at [332, 524] on p "I will ask two questions: "What’s one vocab term that stuck with you today?” “W…" at bounding box center [340, 464] width 167 height 120
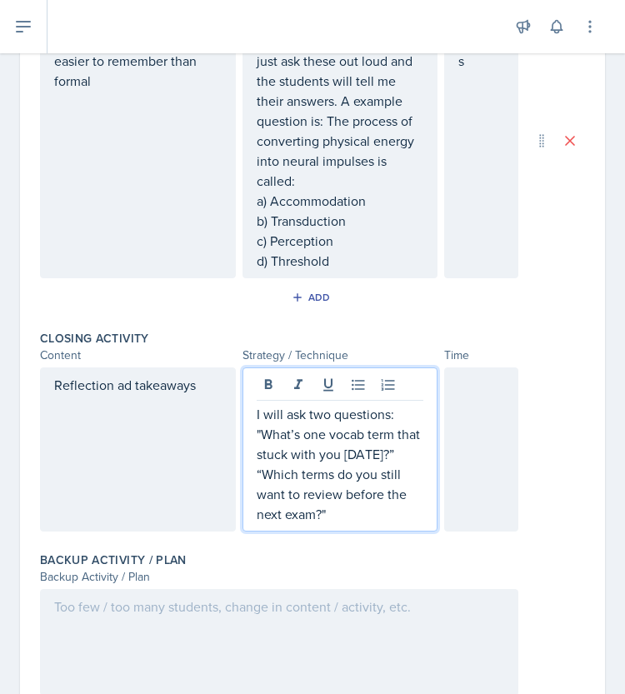
click at [397, 466] on p "I will ask two questions: "What’s one vocab term that stuck with you today?” “W…" at bounding box center [340, 464] width 167 height 120
click at [320, 430] on p "I will ask two questions: "What’s one vocab term that stuck with you today?” “W…" at bounding box center [340, 464] width 167 height 120
click at [324, 432] on p "I will ask two questions: "What’s one vocab term that stuck with you today?” “W…" at bounding box center [340, 464] width 167 height 120
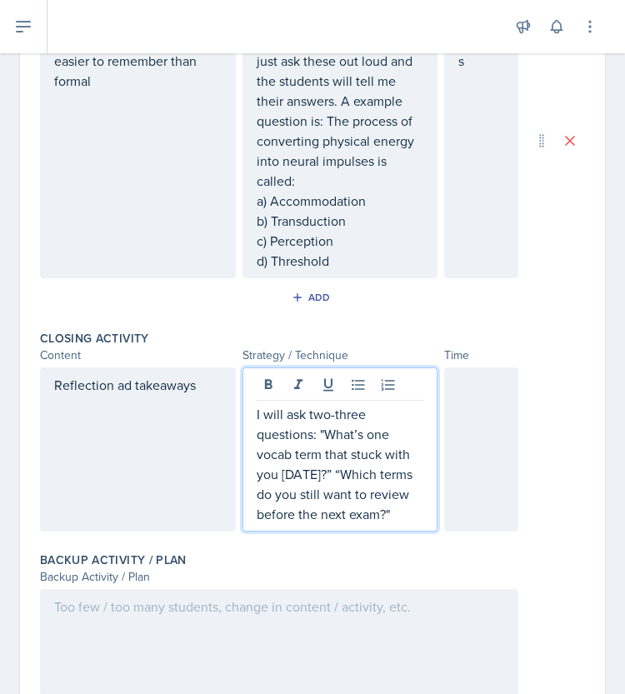
click at [402, 524] on p "I will ask two-three questions: "What’s one vocab term that stuck with you toda…" at bounding box center [340, 464] width 167 height 120
click at [328, 434] on p "I will ask two-three questions: "What’s one vocab term that stuck with you toda…" at bounding box center [340, 464] width 167 height 120
click at [322, 432] on p "I will ask two- three questions: "What’s one vocab term that stuck with you tod…" at bounding box center [340, 464] width 167 height 120
click at [333, 433] on p "I will ask two- three questions: "What’s one vocab term that stuck with you tod…" at bounding box center [340, 464] width 167 height 120
click at [396, 524] on p "I will ask two-three questions: "What’s one vocab term that stuck with you toda…" at bounding box center [340, 464] width 167 height 120
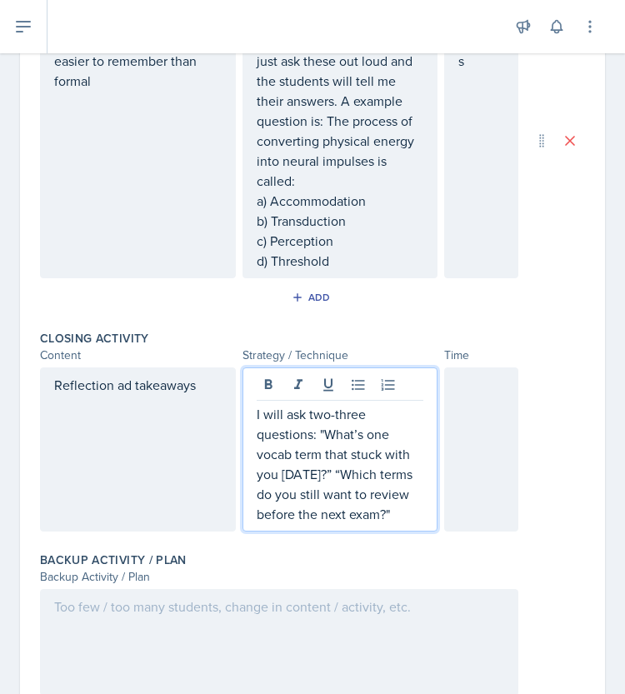
click at [328, 432] on p "I will ask two-three questions: "What’s one vocab term that stuck with you toda…" at bounding box center [340, 464] width 167 height 120
click at [398, 524] on p "I will ask two to three questions: "What’s one vocab term that stuck with you t…" at bounding box center [340, 464] width 167 height 120
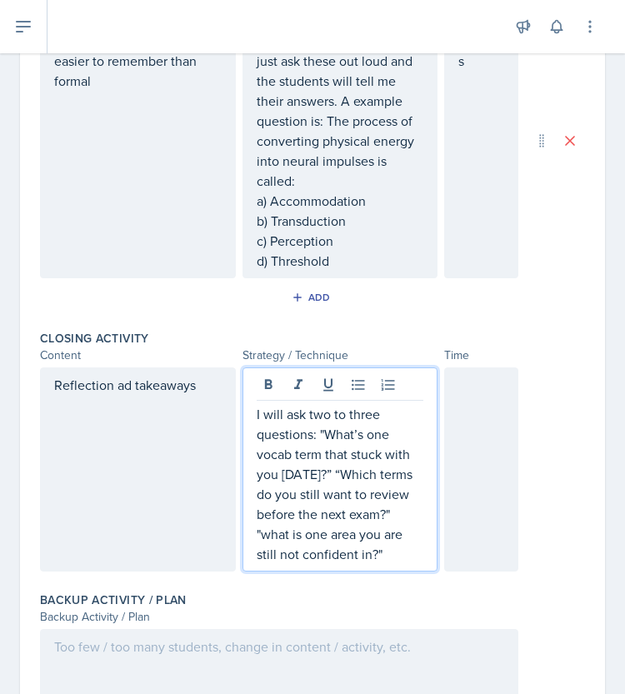
click at [450, 449] on div at bounding box center [481, 469] width 74 height 204
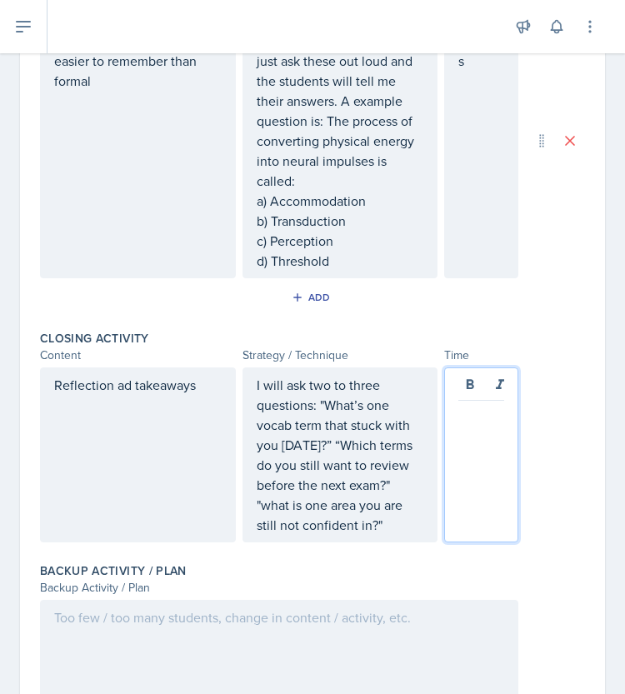
scroll to position [1028, 0]
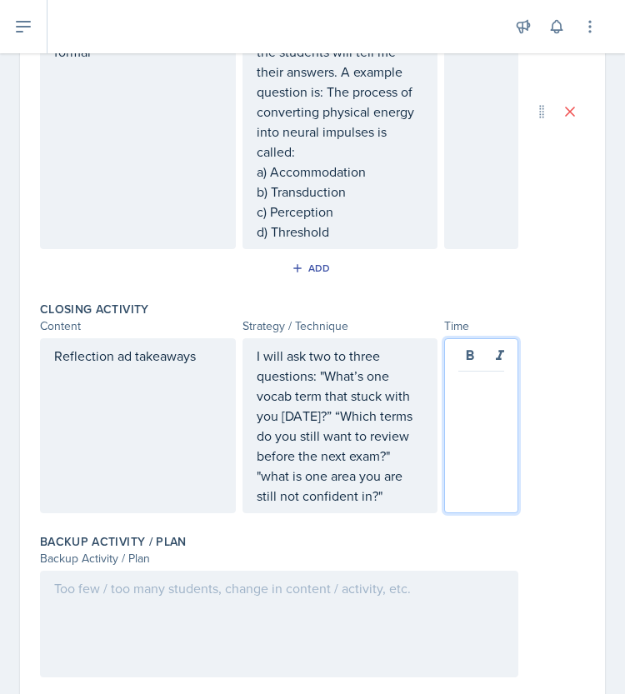
click at [378, 506] on p "I will ask two to three questions: "What’s one vocab term that stuck with you t…" at bounding box center [340, 426] width 167 height 160
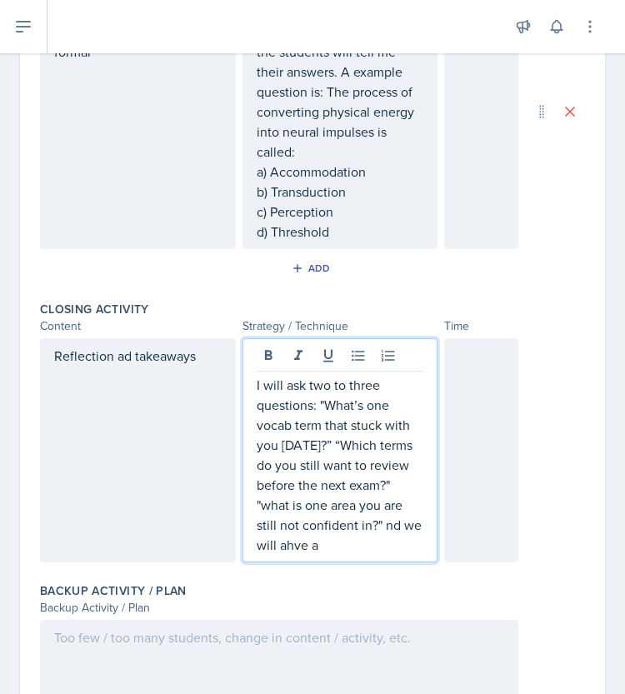
click at [383, 539] on p "I will ask two to three questions: "What’s one vocab term that stuck with you t…" at bounding box center [340, 465] width 167 height 180
click at [381, 538] on p "I will ask two to three questions: "What’s one vocab term that stuck with you t…" at bounding box center [340, 465] width 167 height 180
click at [313, 555] on p "I will ask two to three questions: "What’s one vocab term that stuck with you t…" at bounding box center [340, 465] width 167 height 180
click at [327, 555] on p "I will ask two to three questions: "What’s one vocab term that stuck with you t…" at bounding box center [340, 465] width 167 height 180
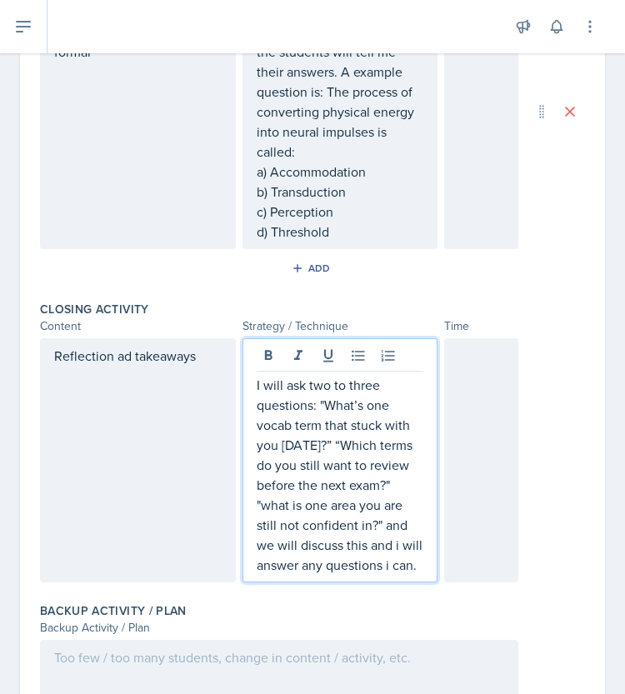
click at [394, 562] on p "I will ask two to three questions: "What’s one vocab term that stuck with you t…" at bounding box center [340, 475] width 167 height 200
click at [405, 575] on p "I will ask two to three questions: "What’s one vocab term that stuck with you t…" at bounding box center [340, 475] width 167 height 200
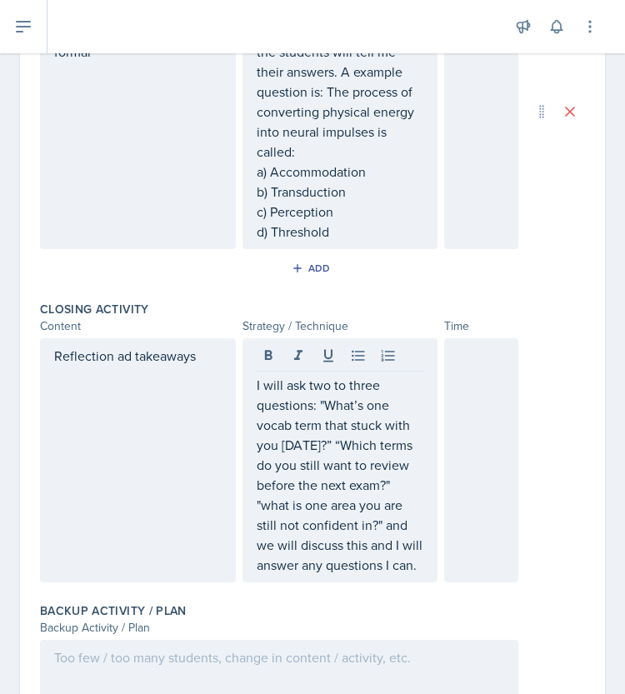
click at [495, 525] on div at bounding box center [481, 460] width 74 height 244
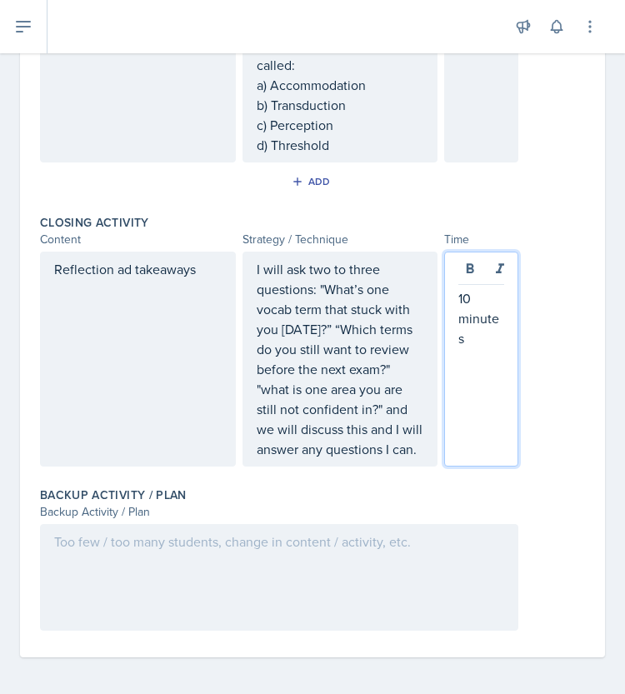
scroll to position [1153, 0]
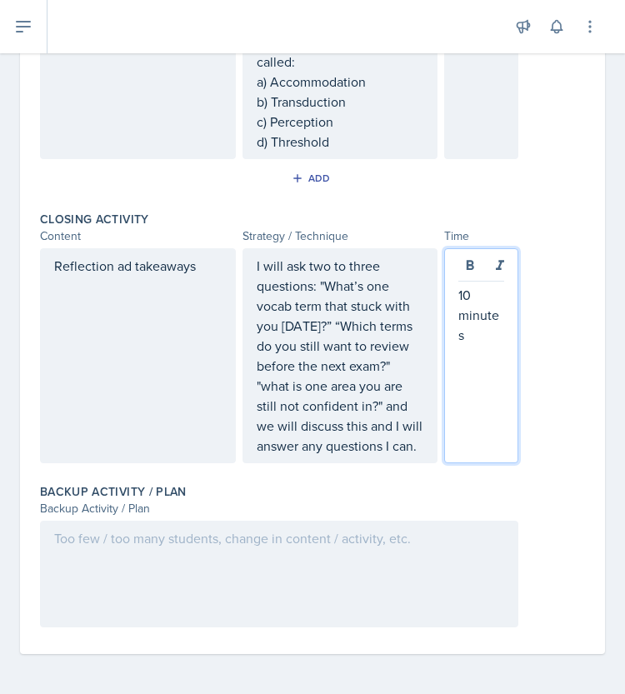
click at [217, 553] on div at bounding box center [279, 574] width 478 height 107
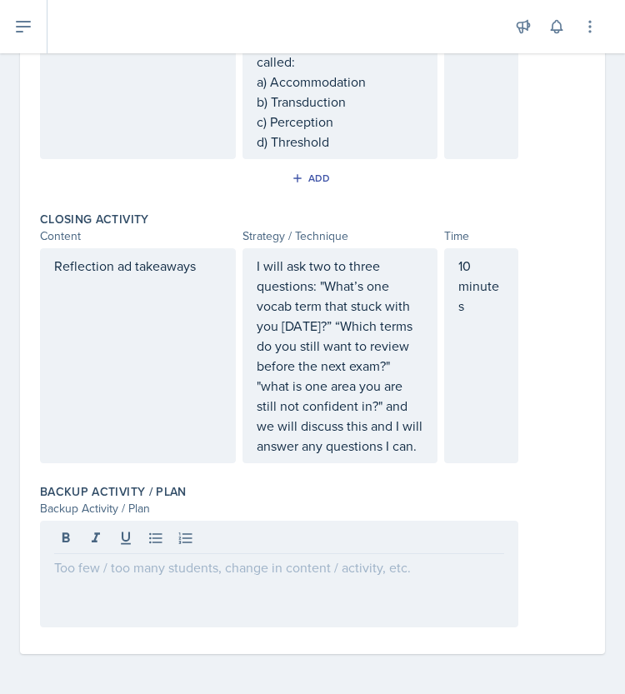
click at [102, 590] on div at bounding box center [279, 574] width 478 height 107
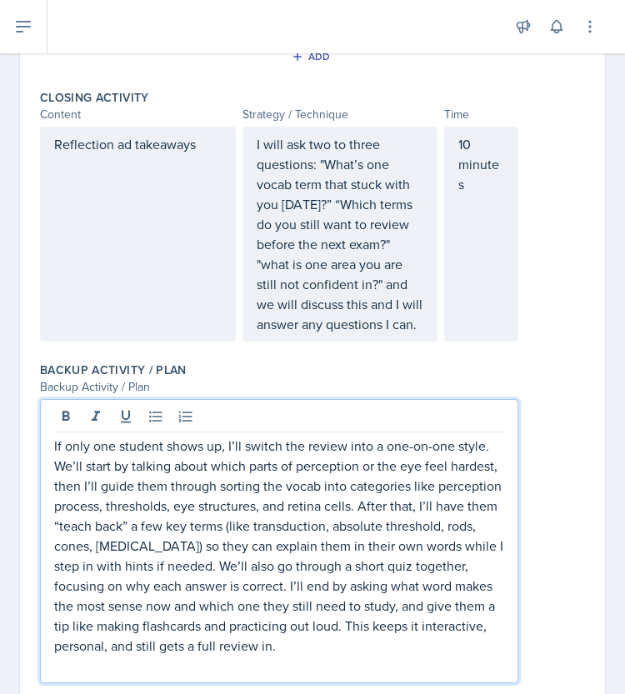
scroll to position [1330, 0]
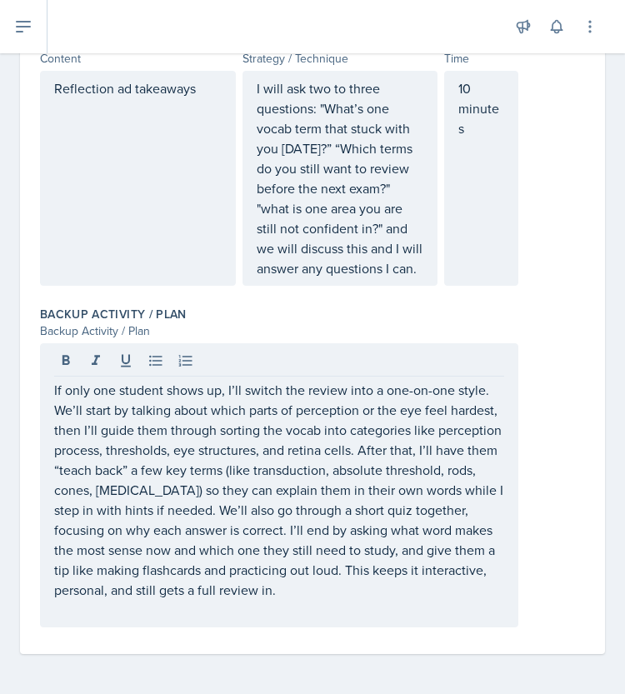
drag, startPoint x: 132, startPoint y: 417, endPoint x: 399, endPoint y: 592, distance: 319.6
click at [399, 592] on div "If only one student shows up, I’ll switch the review into a one-on-one style. W…" at bounding box center [279, 485] width 478 height 284
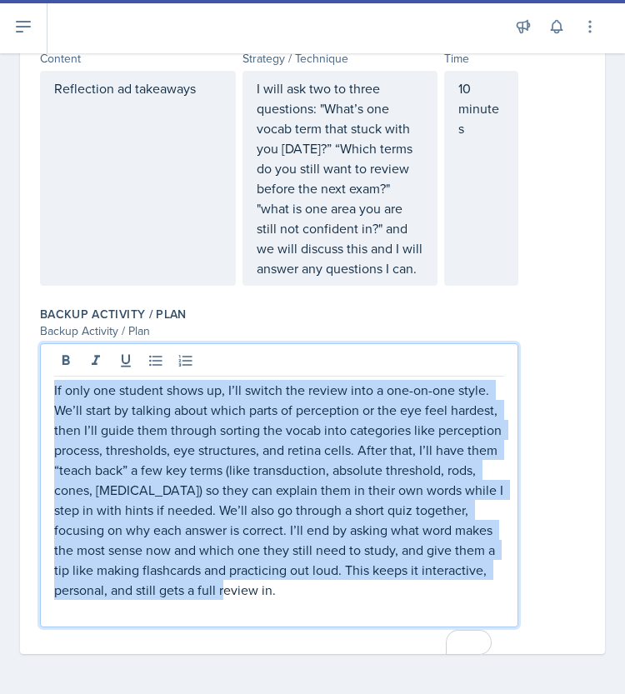
drag, startPoint x: 399, startPoint y: 592, endPoint x: 32, endPoint y: 397, distance: 416.0
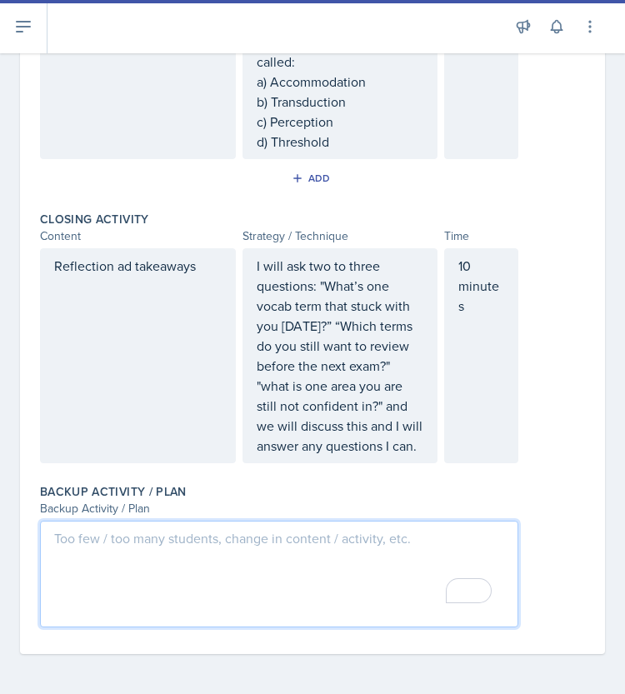
scroll to position [1153, 0]
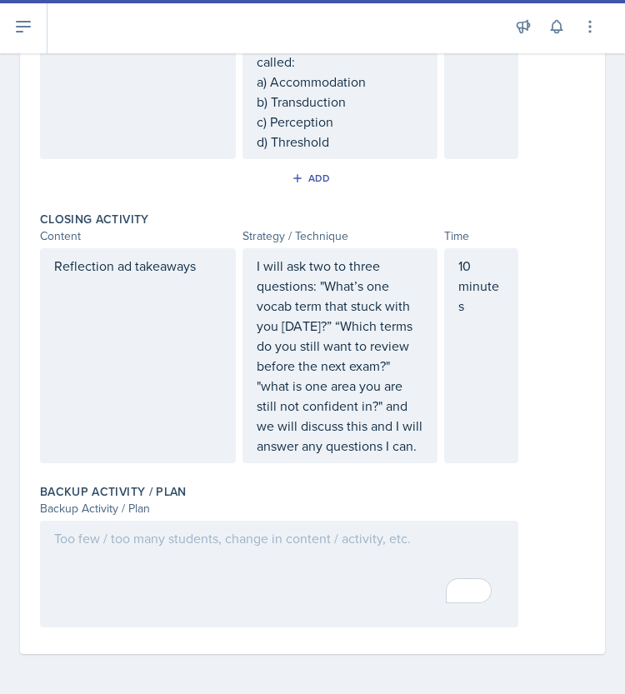
click at [120, 568] on p "To enrich screen reader interactions, please activate Accessibility in Grammarl…" at bounding box center [279, 558] width 450 height 20
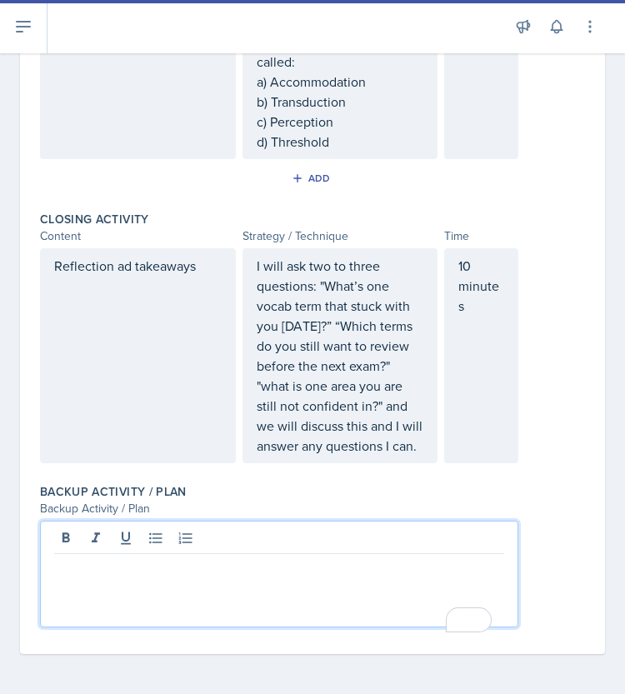
scroll to position [1210, 0]
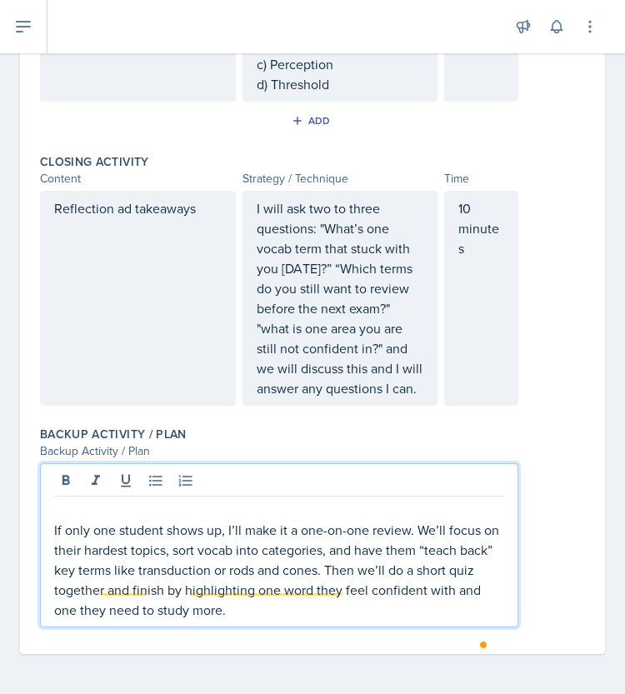
click at [85, 507] on p "To enrich screen reader interactions, please activate Accessibility in Grammarl…" at bounding box center [279, 510] width 450 height 20
click at [55, 529] on p "If only one student shows up, I’ll make it a one-on-one review. We’ll focus on …" at bounding box center [279, 570] width 450 height 100
click at [50, 531] on div "If only one student shows up, I’ll make it a one-on-one review. We’ll focus on …" at bounding box center [279, 545] width 478 height 164
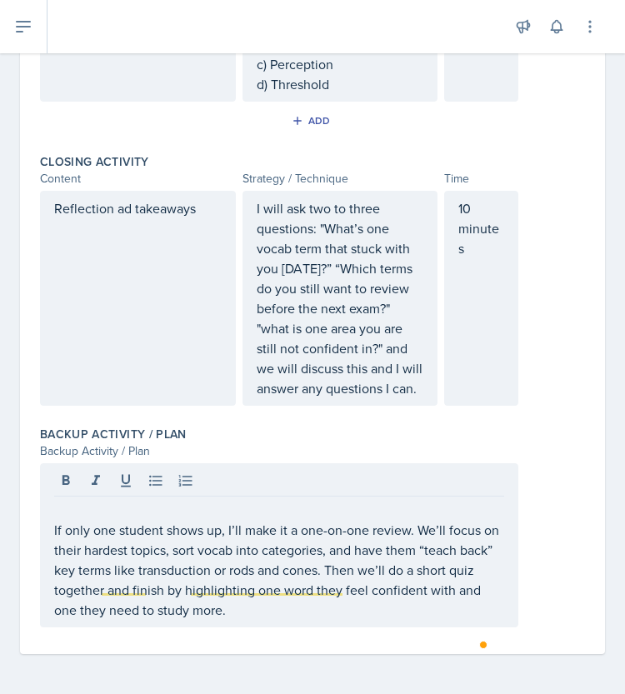
click at [50, 531] on div "If only one student shows up, I’ll make it a one-on-one review. We’ll focus on …" at bounding box center [279, 545] width 478 height 164
click at [52, 531] on div "If only one student shows up, I’ll make it a one-on-one review. We’ll focus on …" at bounding box center [279, 545] width 478 height 164
click at [45, 522] on div "If only one student shows up, I’ll make it a one-on-one review. We’ll focus on …" at bounding box center [279, 545] width 478 height 164
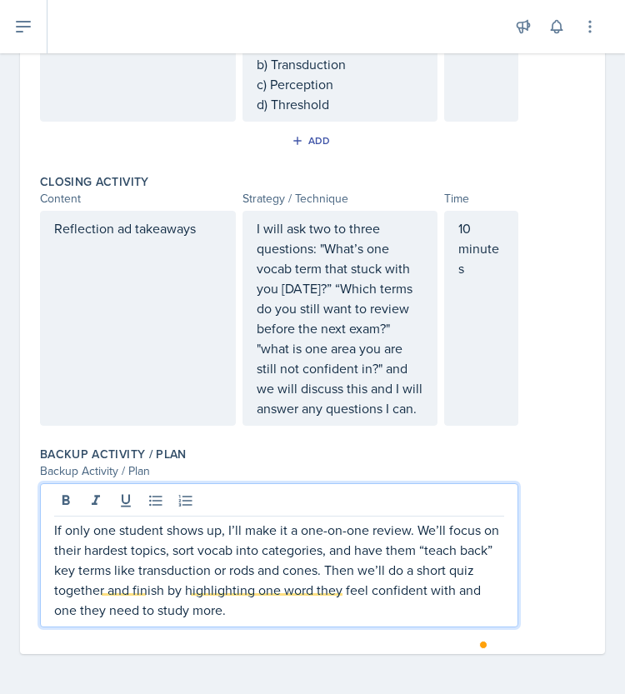
scroll to position [1190, 0]
click at [147, 552] on p "If only one student shows up, I’ll make it a one-on-one review. We’ll focus on …" at bounding box center [279, 570] width 450 height 100
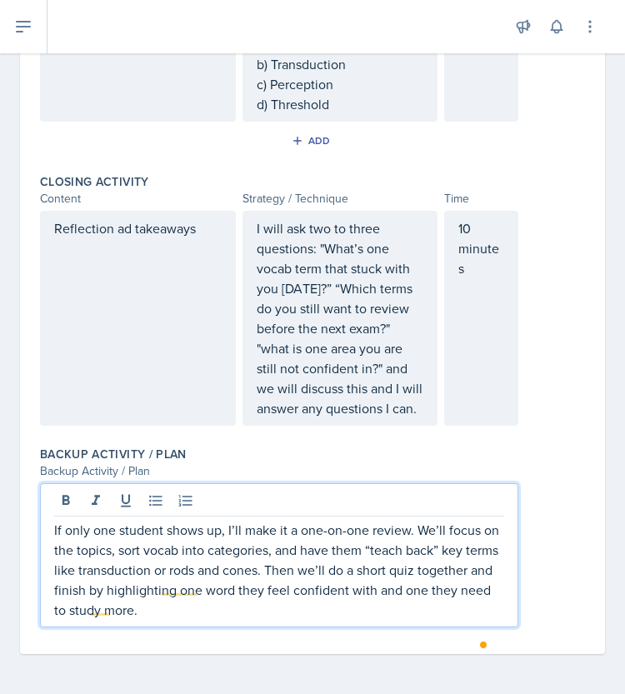
click at [128, 551] on p "If only one student shows up, I’ll make it a one-on-one review. We’ll focus on …" at bounding box center [279, 570] width 450 height 100
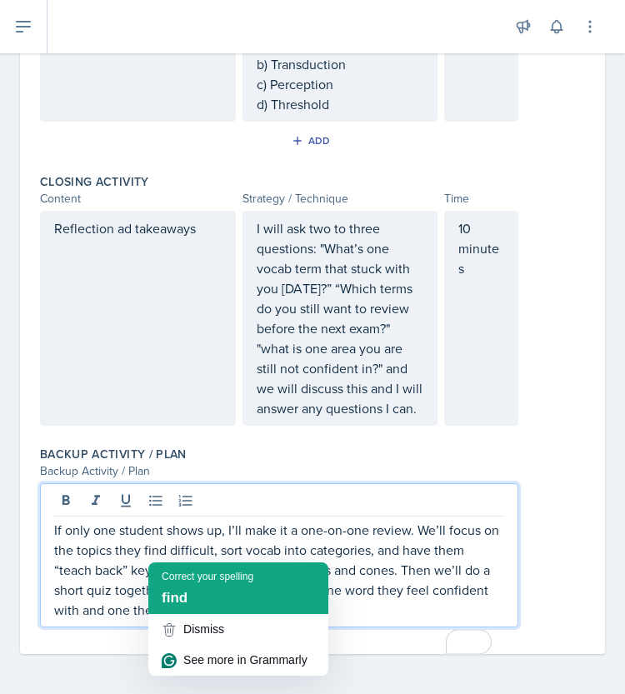
click at [175, 573] on div "Correct your spelling" at bounding box center [208, 576] width 92 height 15
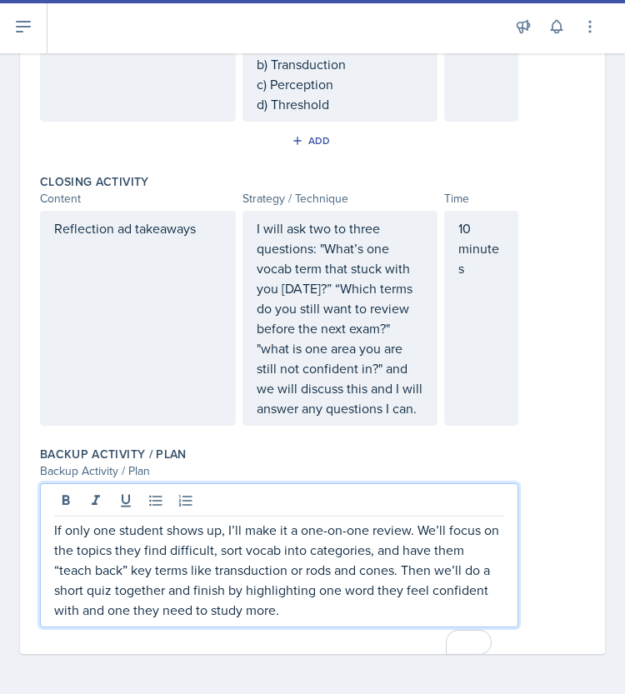
click at [345, 612] on p "If only one student shows up, I’ll make it a one-on-one review. We’ll focus on …" at bounding box center [279, 570] width 450 height 100
click at [378, 591] on p "If only one student shows up, I’ll make it a one-on-one review. We’ll focus on …" at bounding box center [279, 570] width 450 height 100
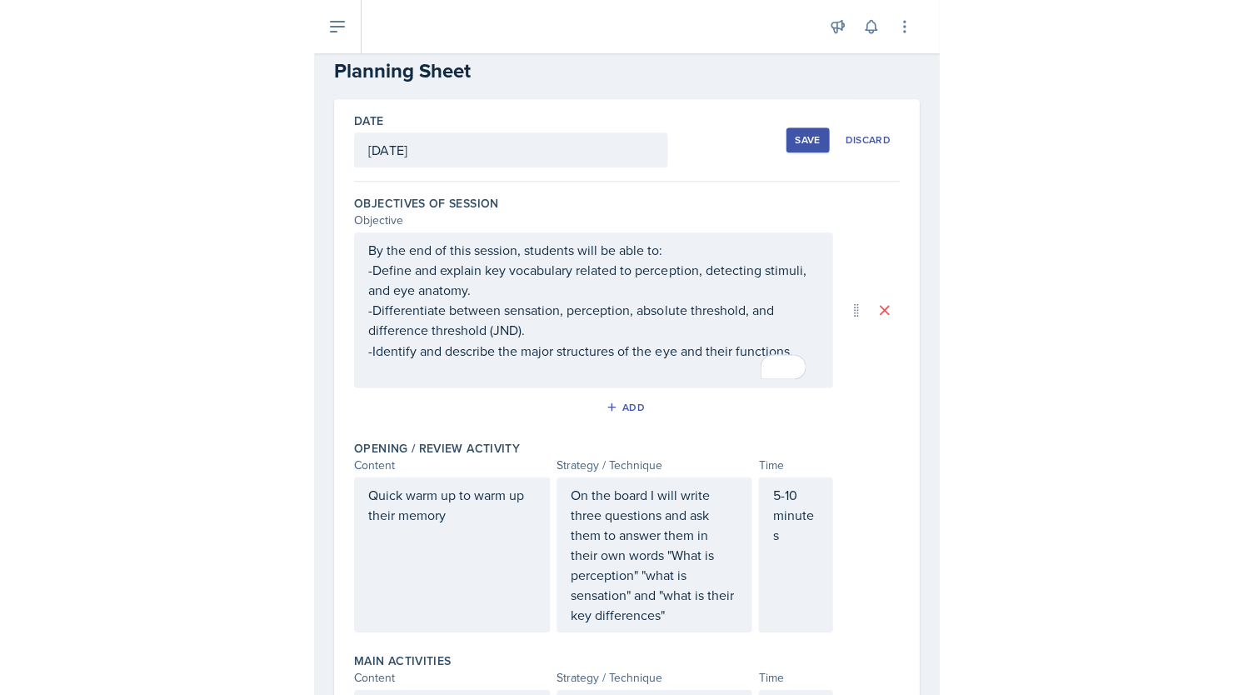
scroll to position [0, 0]
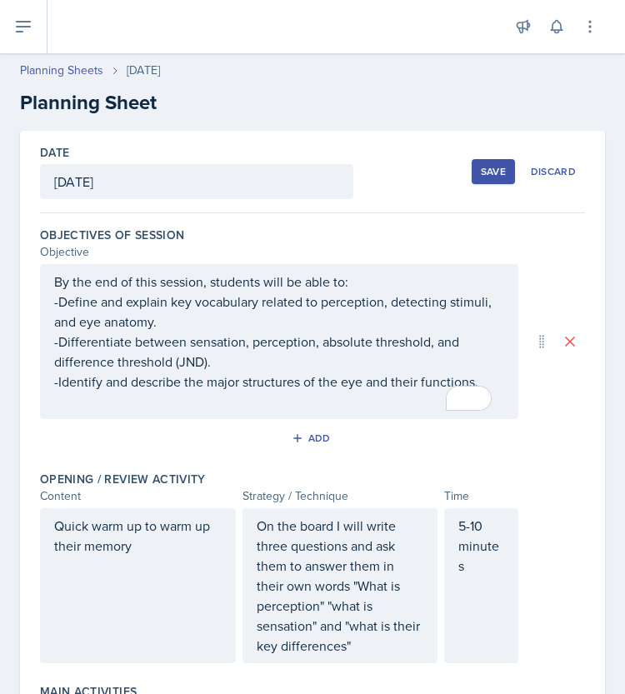
click at [481, 167] on div "Save" at bounding box center [493, 171] width 25 height 13
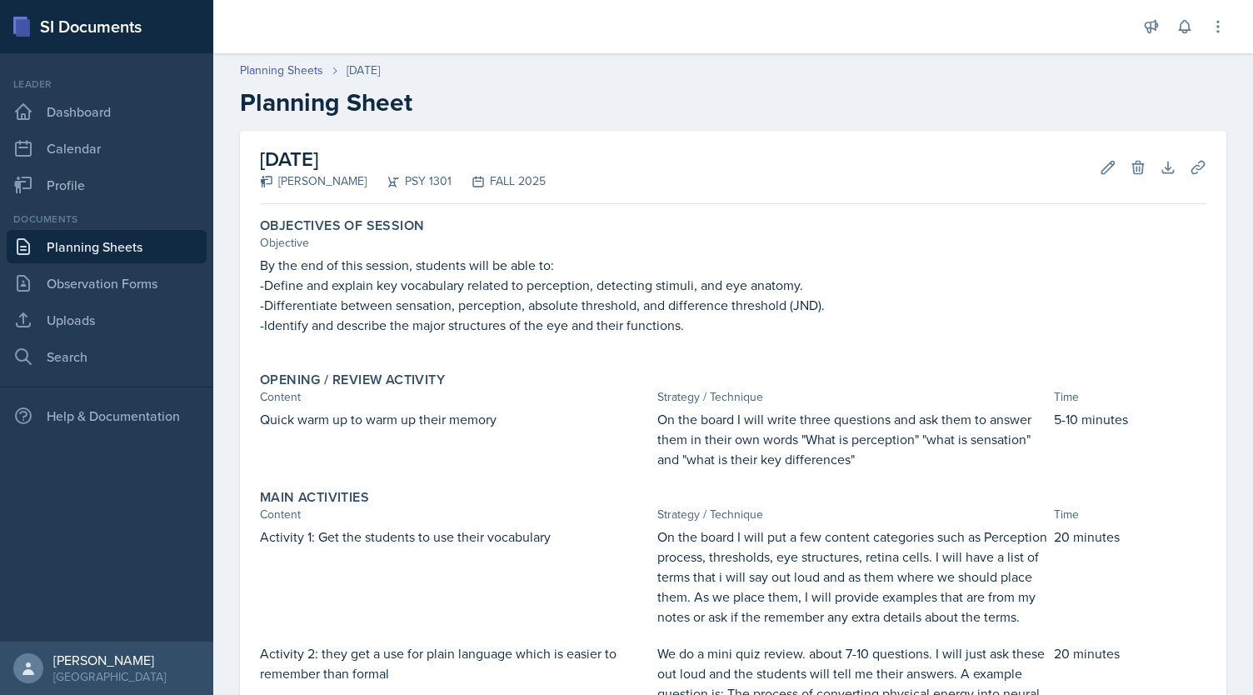
scroll to position [517, 0]
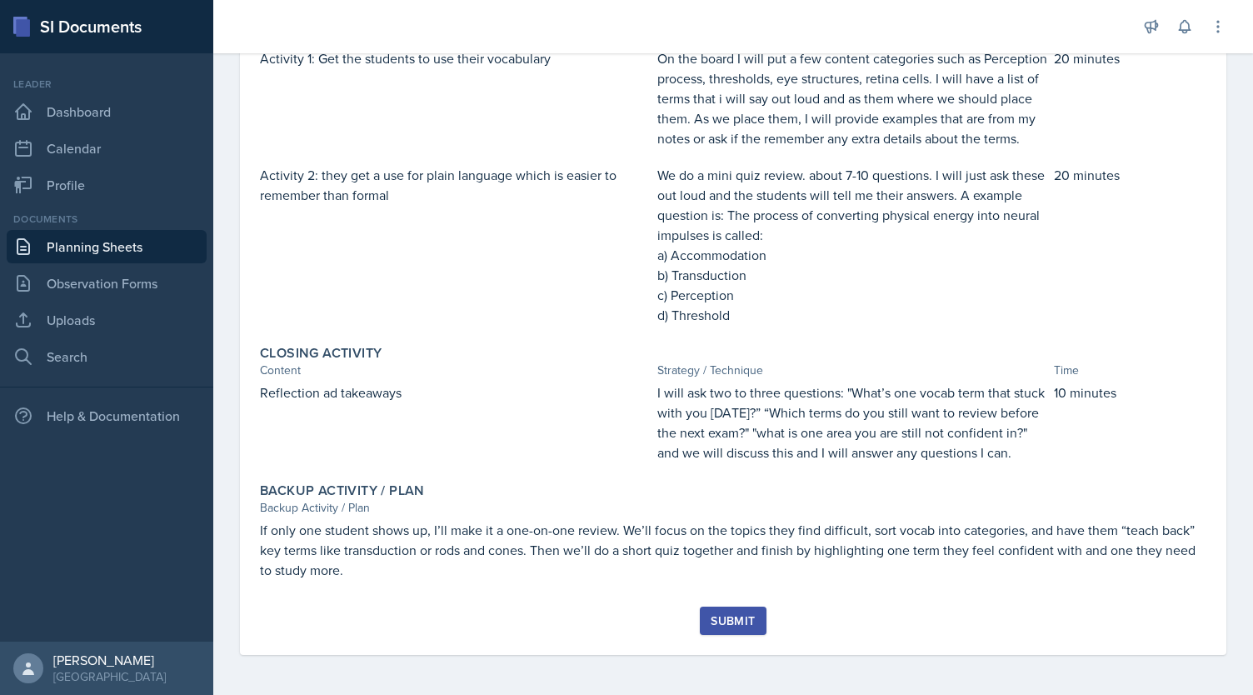
click at [624, 622] on div "Submit" at bounding box center [733, 620] width 44 height 13
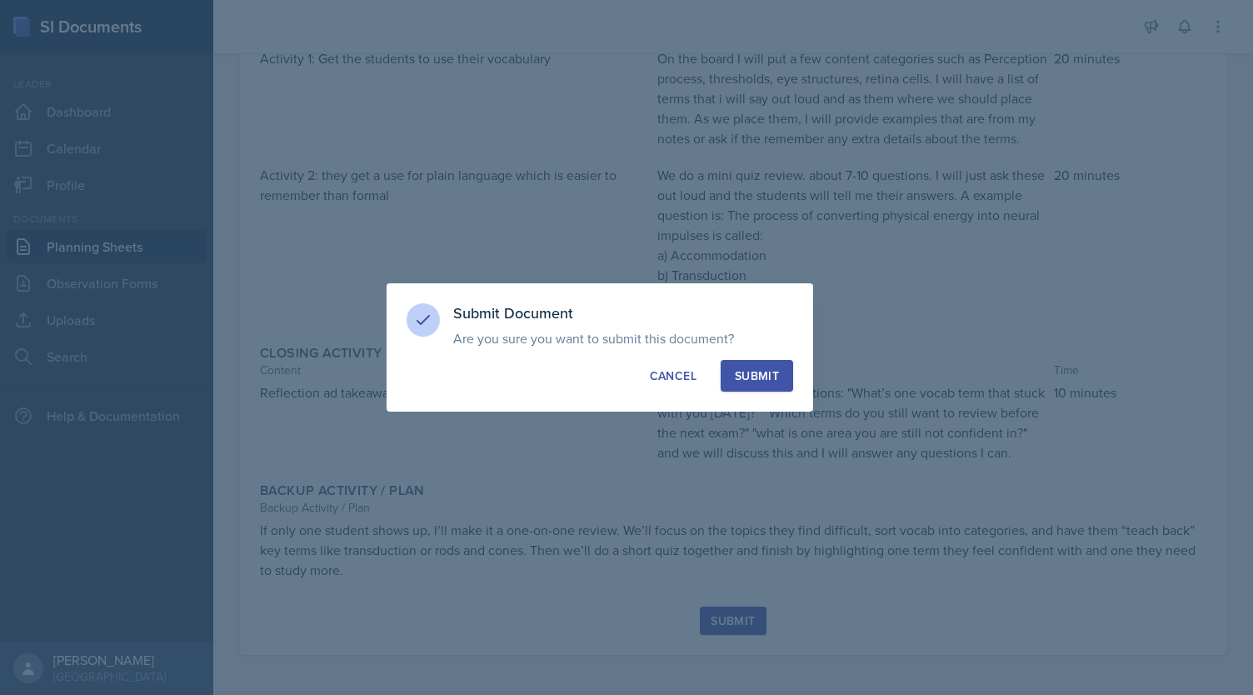
click at [624, 377] on div "Submit" at bounding box center [757, 375] width 44 height 17
